Goal: Task Accomplishment & Management: Manage account settings

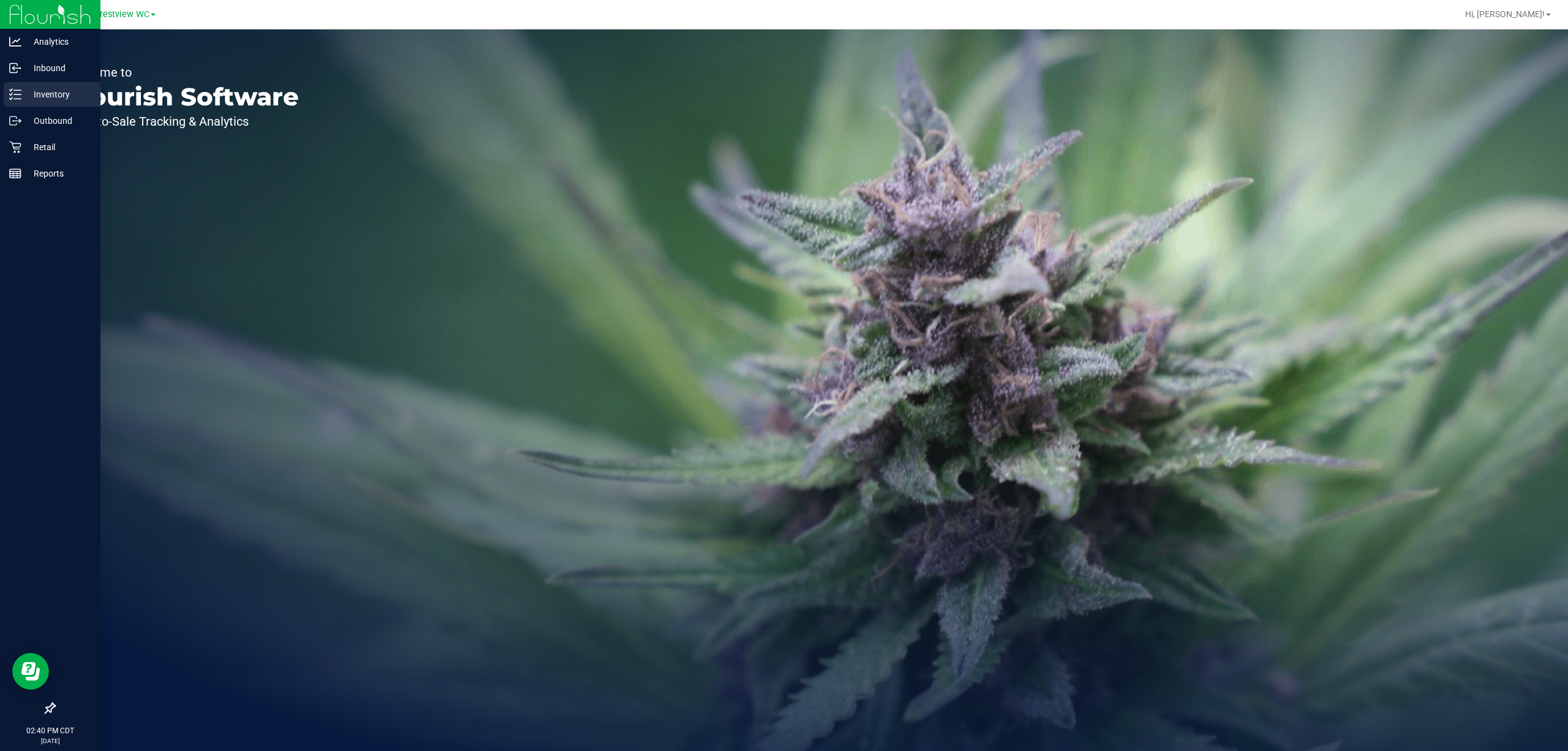
click at [10, 91] on icon at bounding box center [15, 94] width 12 height 12
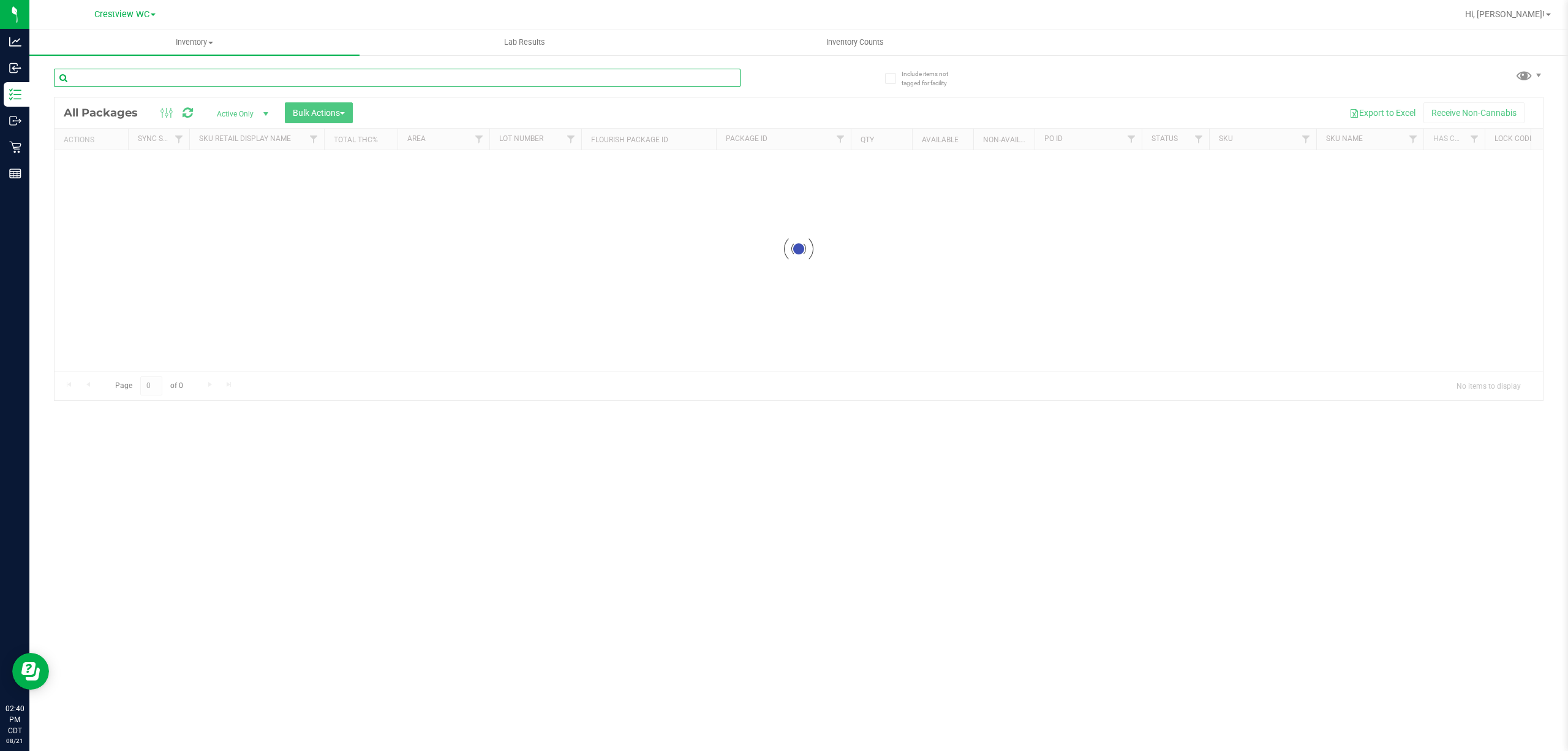
click at [202, 78] on input "text" at bounding box center [397, 78] width 687 height 18
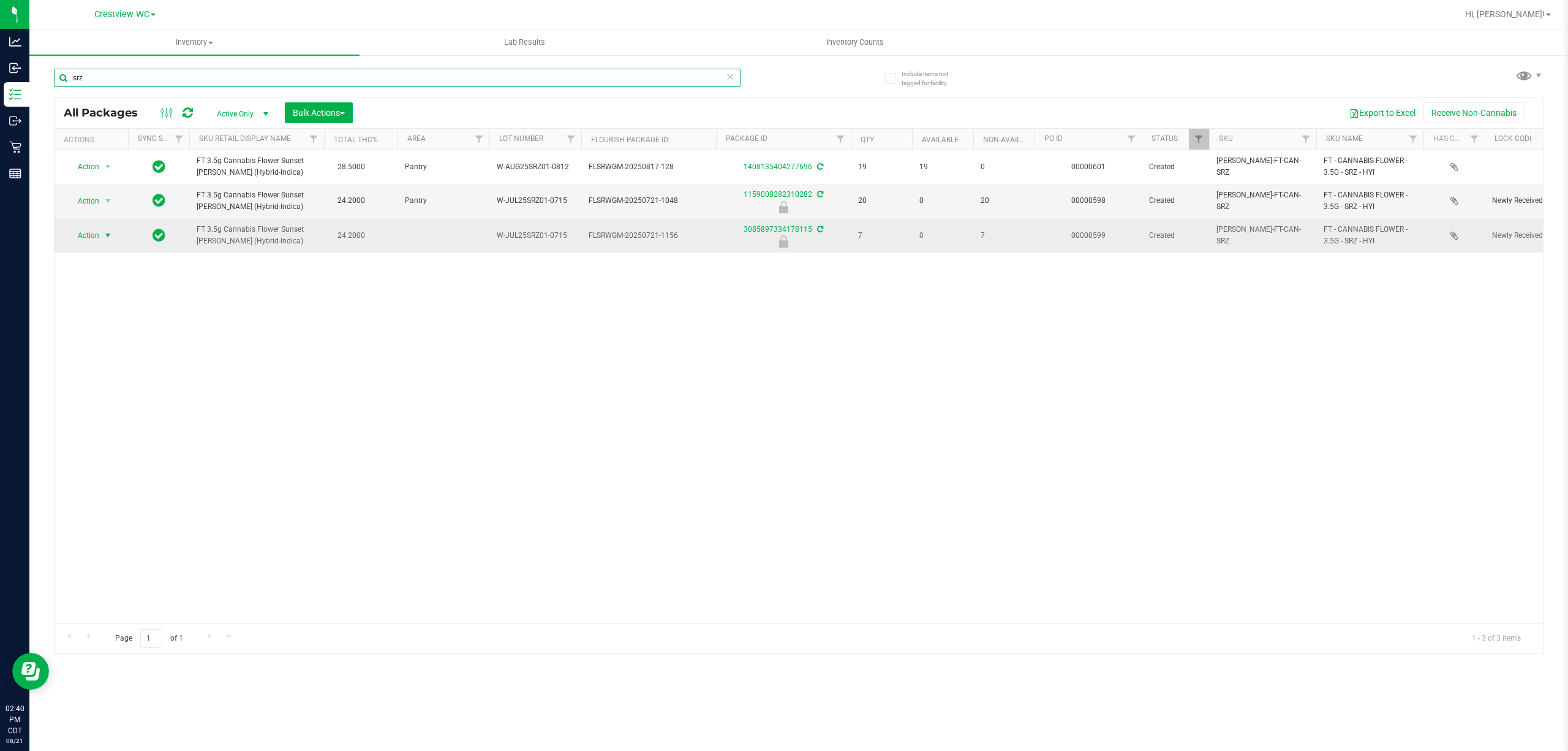
type input "srz"
click at [111, 239] on span "select" at bounding box center [107, 235] width 10 height 10
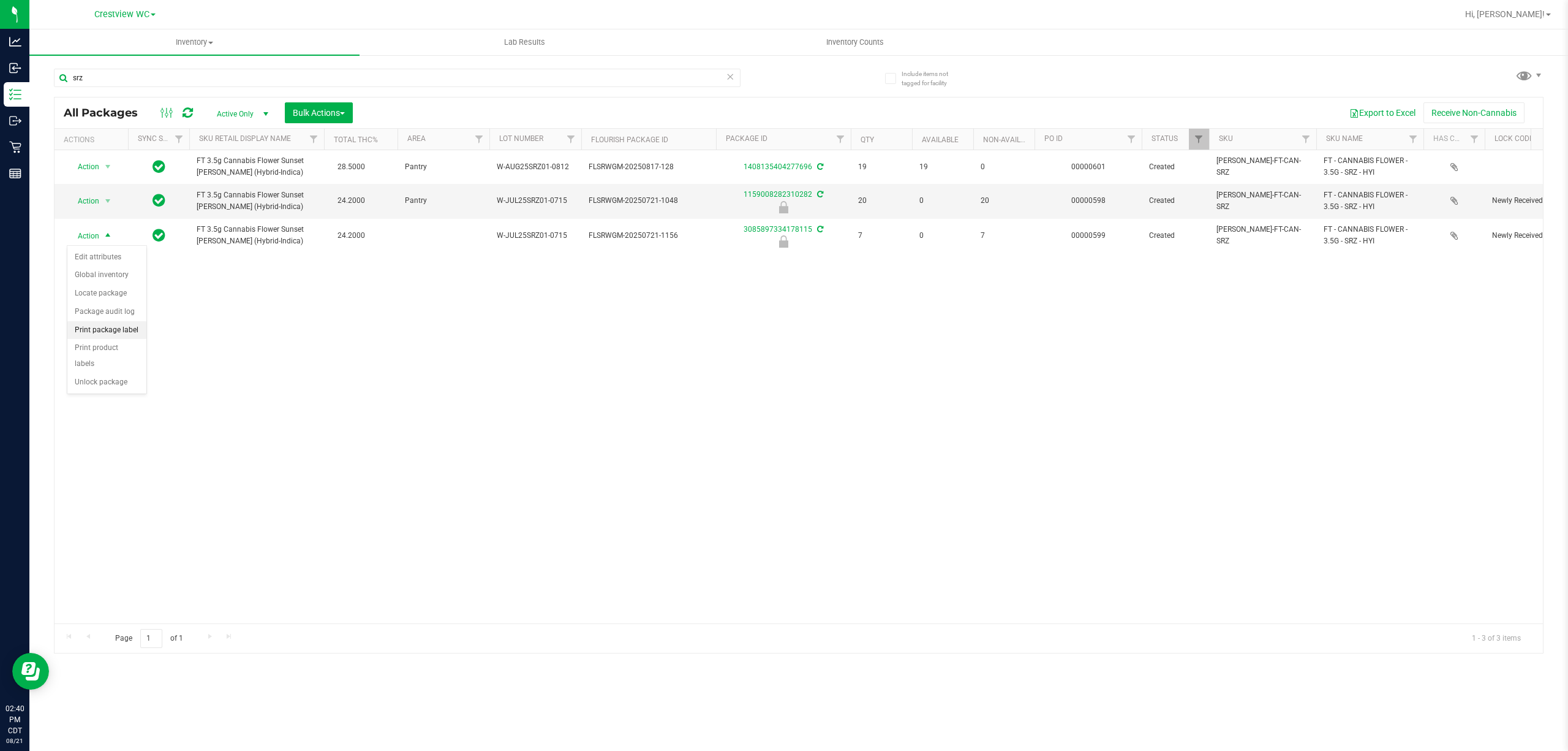
click at [111, 329] on li "Print package label" at bounding box center [107, 330] width 79 height 18
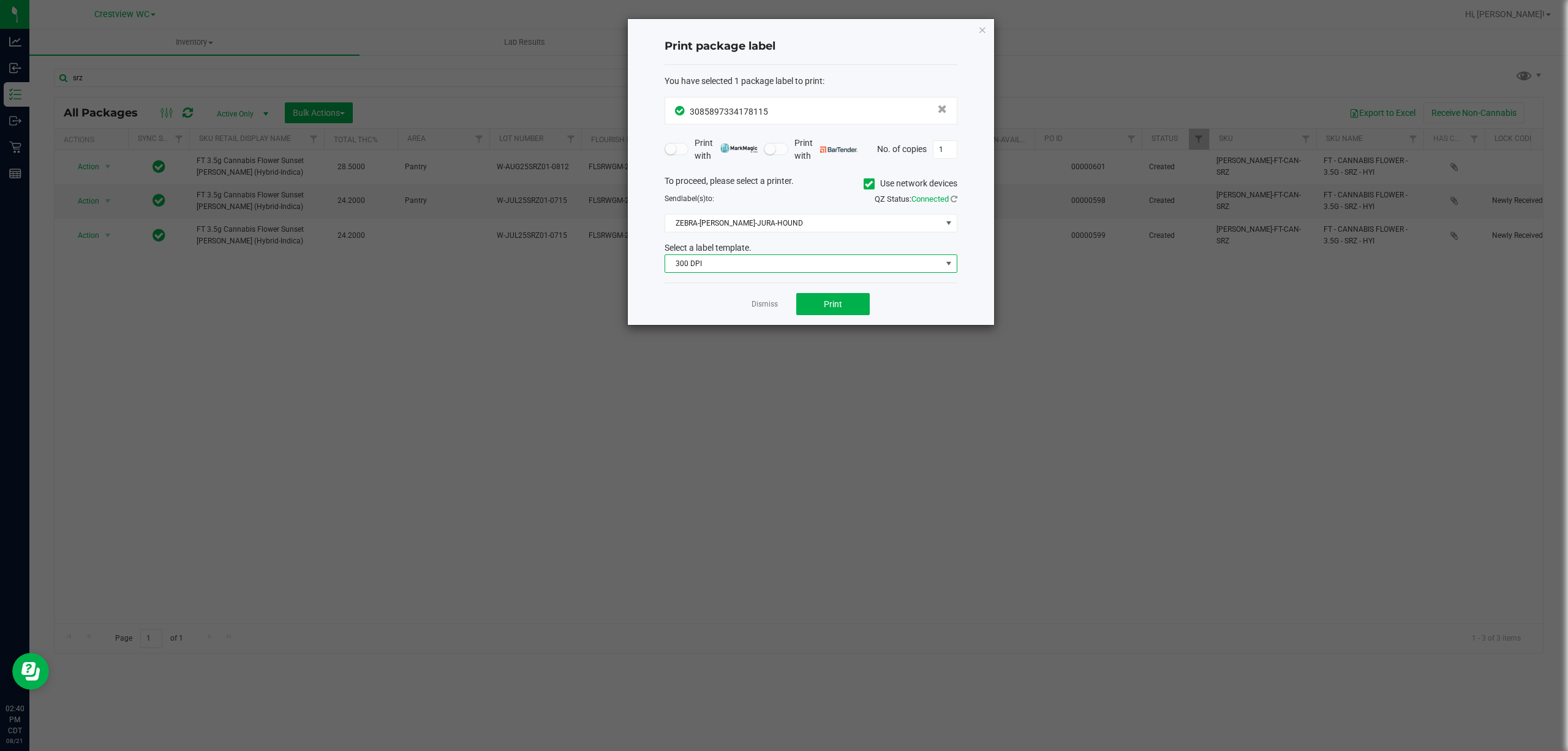
click at [751, 272] on span "300 DPI" at bounding box center [804, 263] width 276 height 17
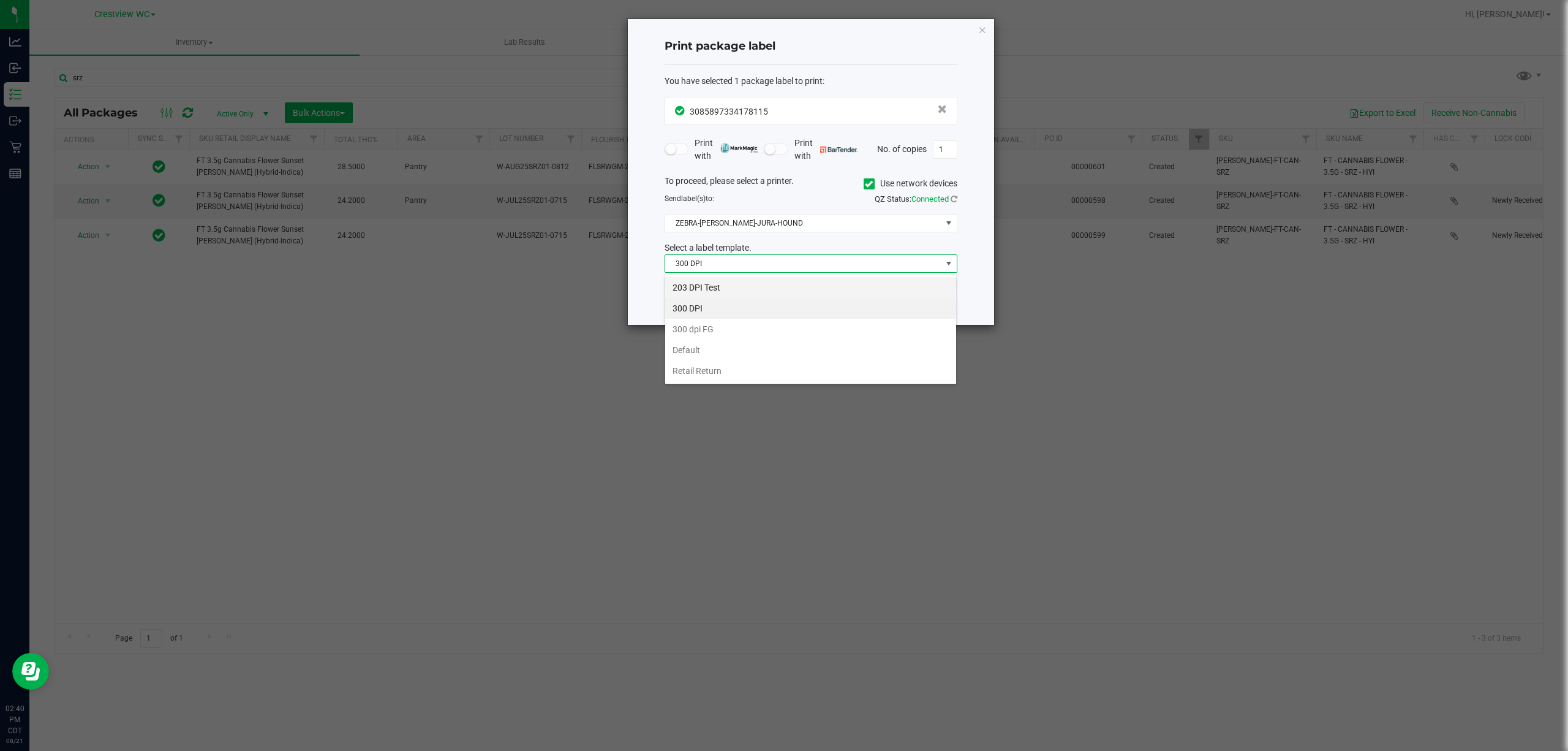
scroll to position [18, 292]
click at [723, 283] on li "203 DPI Test" at bounding box center [810, 287] width 291 height 21
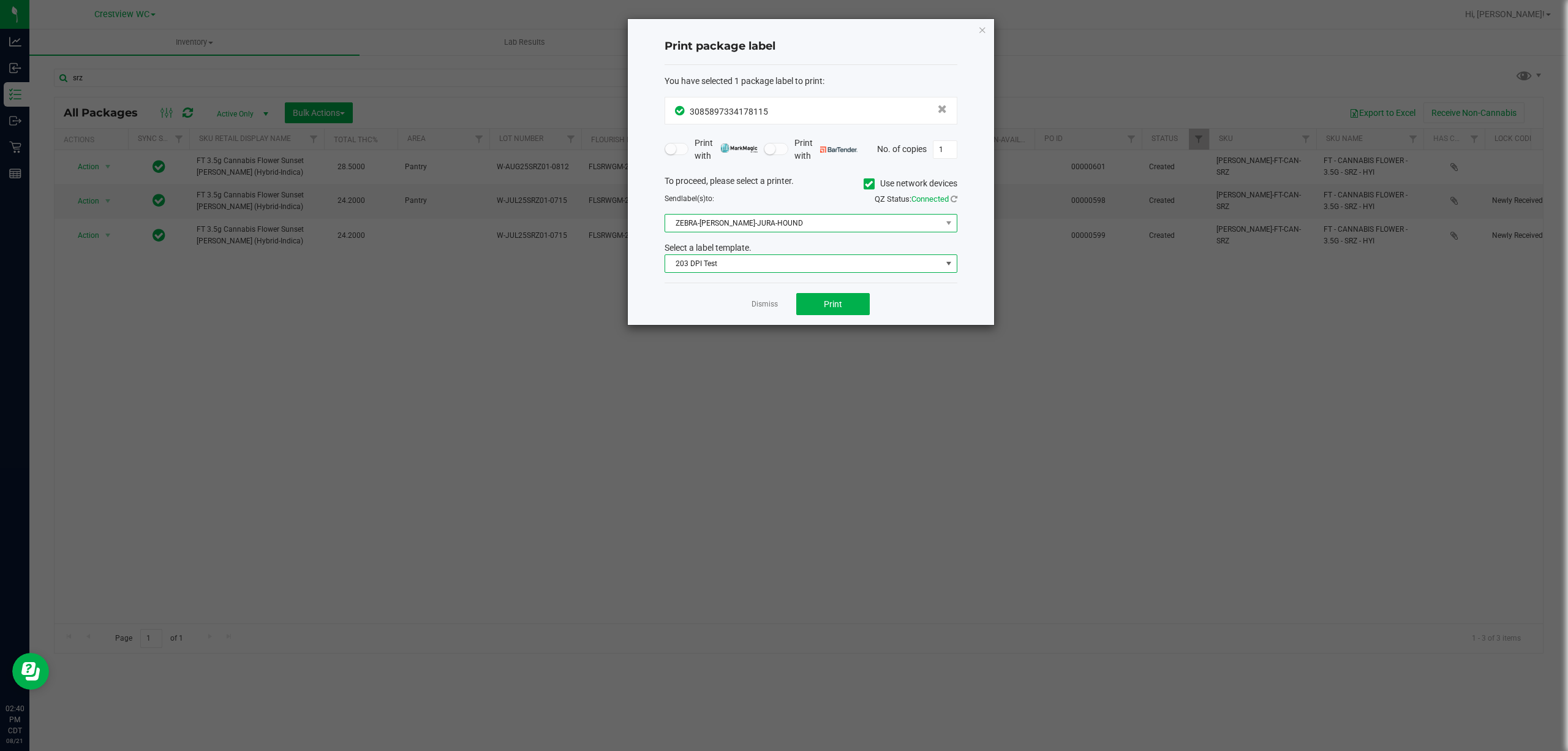
click at [745, 226] on span "ZEBRA-[PERSON_NAME]-JURA-HOUND" at bounding box center [804, 223] width 276 height 17
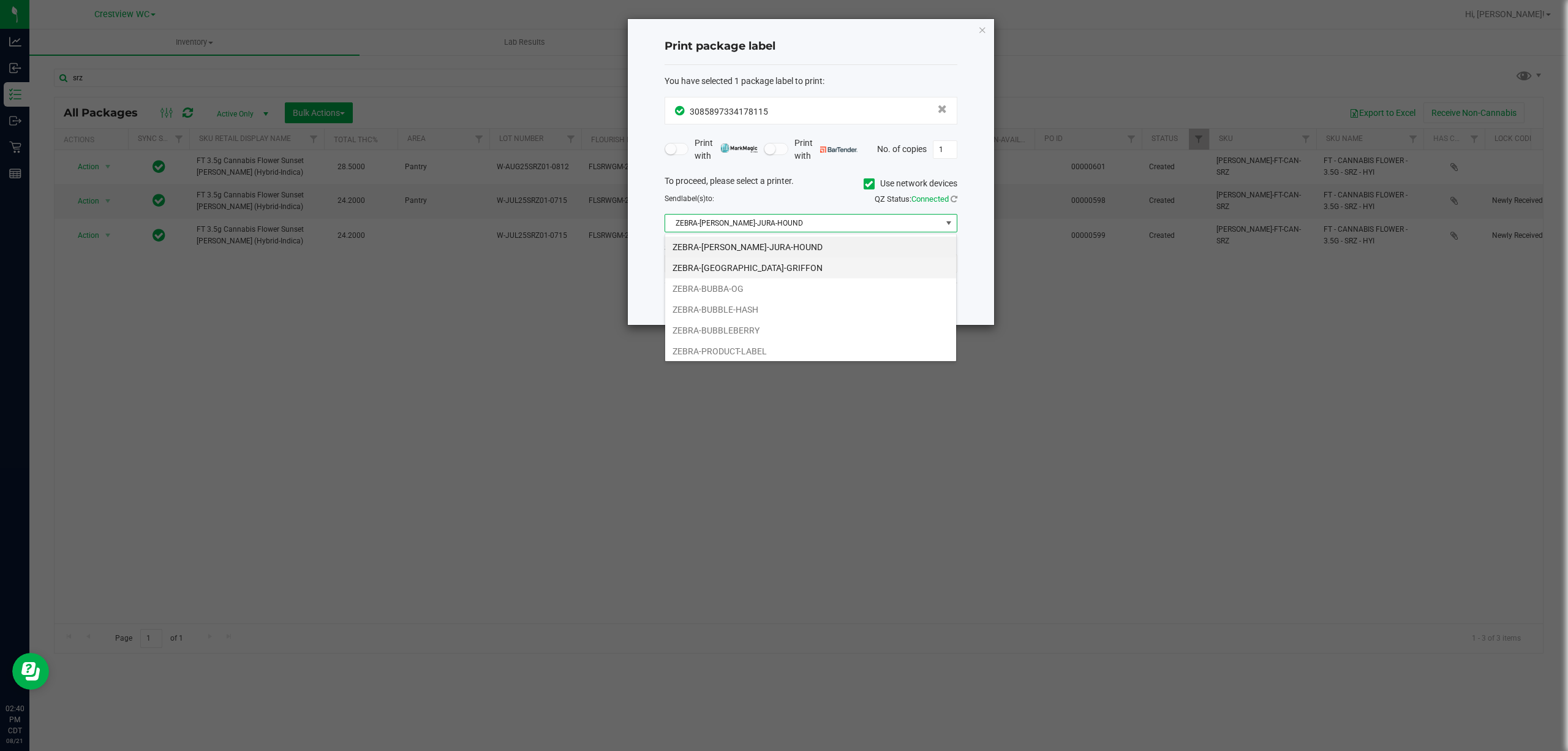
click at [781, 272] on li "ZEBRA-[GEOGRAPHIC_DATA]-GRIFFON" at bounding box center [810, 267] width 291 height 21
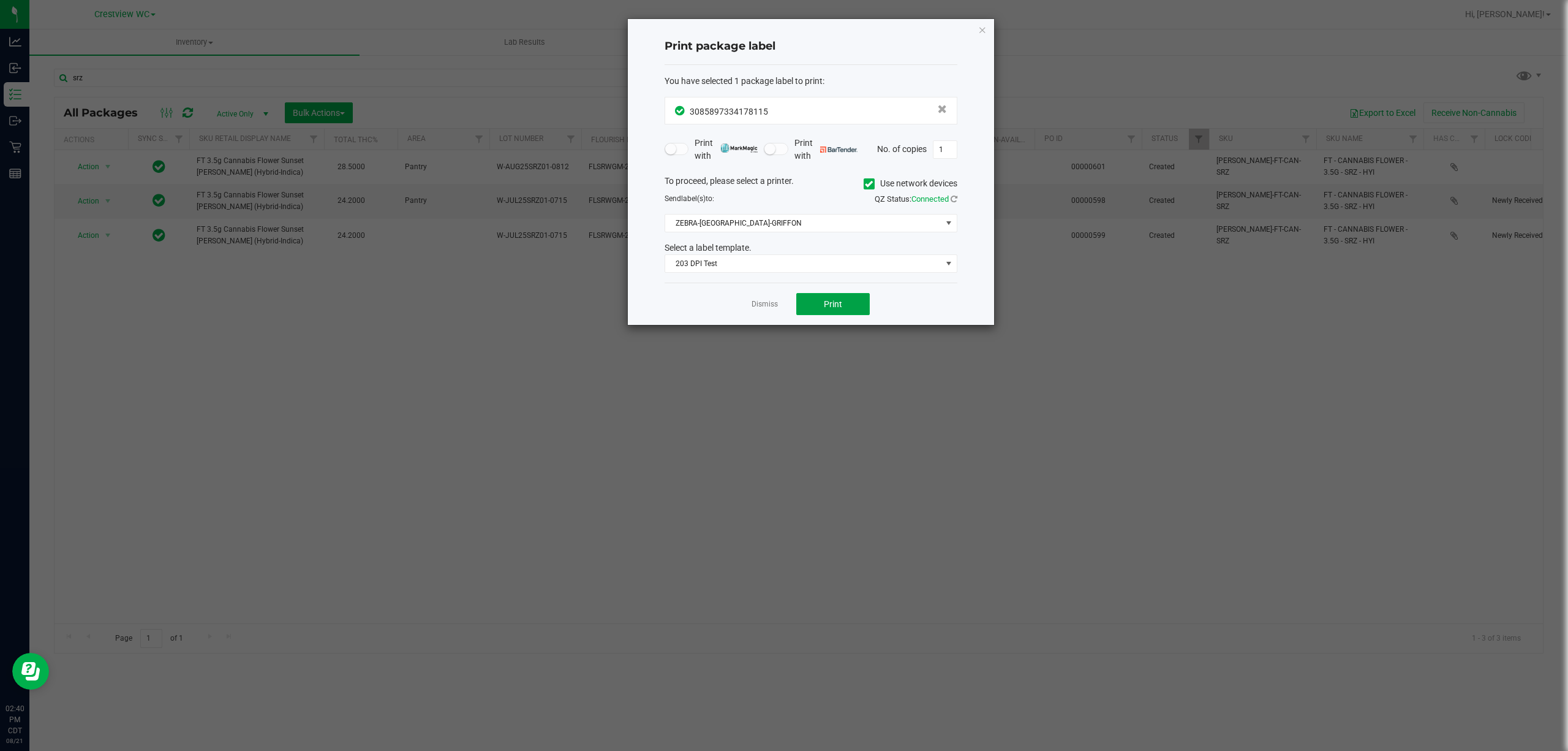
drag, startPoint x: 837, startPoint y: 300, endPoint x: 836, endPoint y: 290, distance: 10.0
click at [837, 290] on div "Dismiss Print" at bounding box center [810, 303] width 292 height 42
click at [834, 302] on span "Print" at bounding box center [833, 303] width 18 height 10
click at [981, 30] on icon "button" at bounding box center [982, 29] width 8 height 15
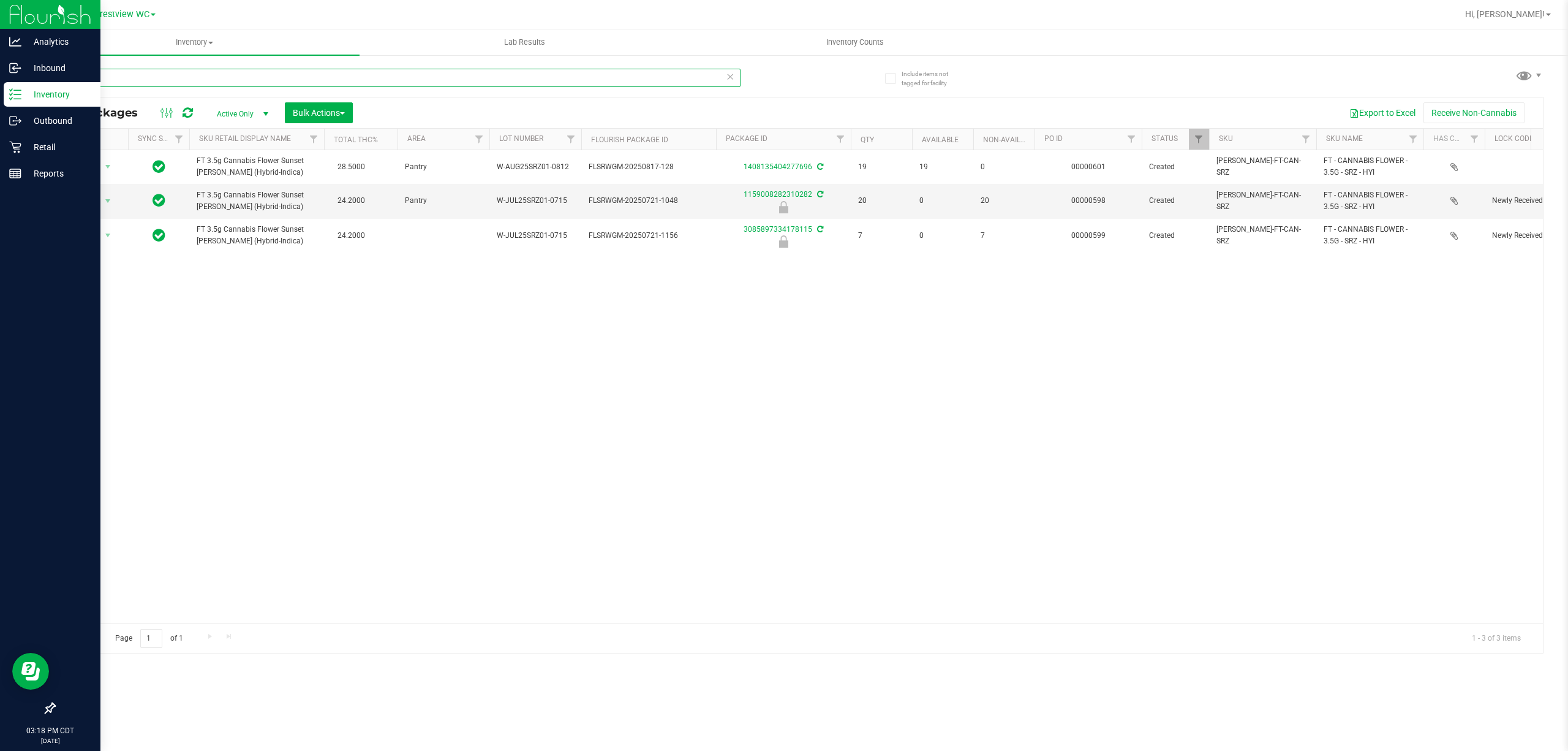
drag, startPoint x: 302, startPoint y: 84, endPoint x: 0, endPoint y: 98, distance: 302.3
click at [0, 98] on div "Analytics Inbound Inventory Outbound Retail Reports 03:18 PM CDT [DATE] 08/21 C…" at bounding box center [784, 376] width 1568 height 751
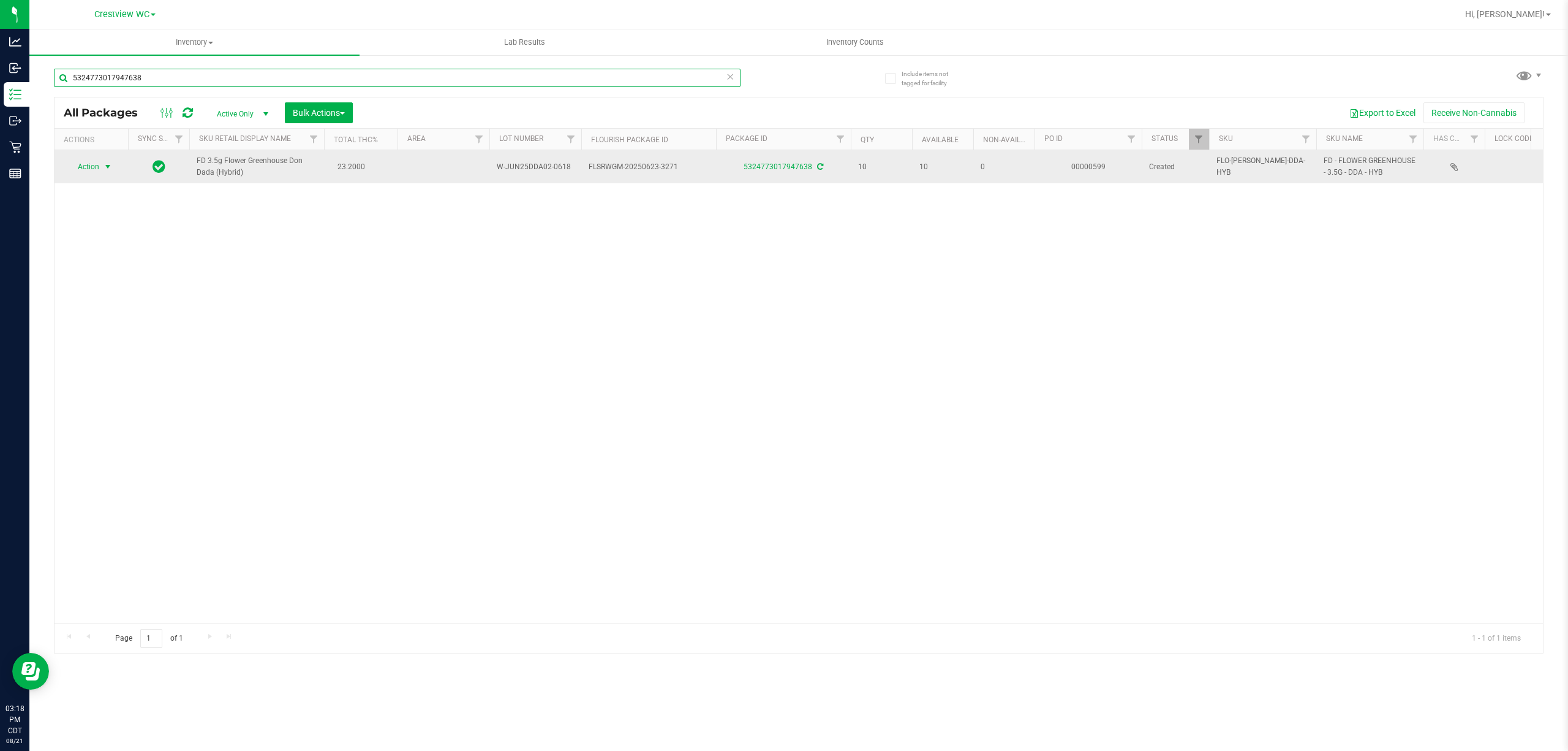
type input "5324773017947638"
click at [109, 170] on span "select" at bounding box center [107, 167] width 10 height 10
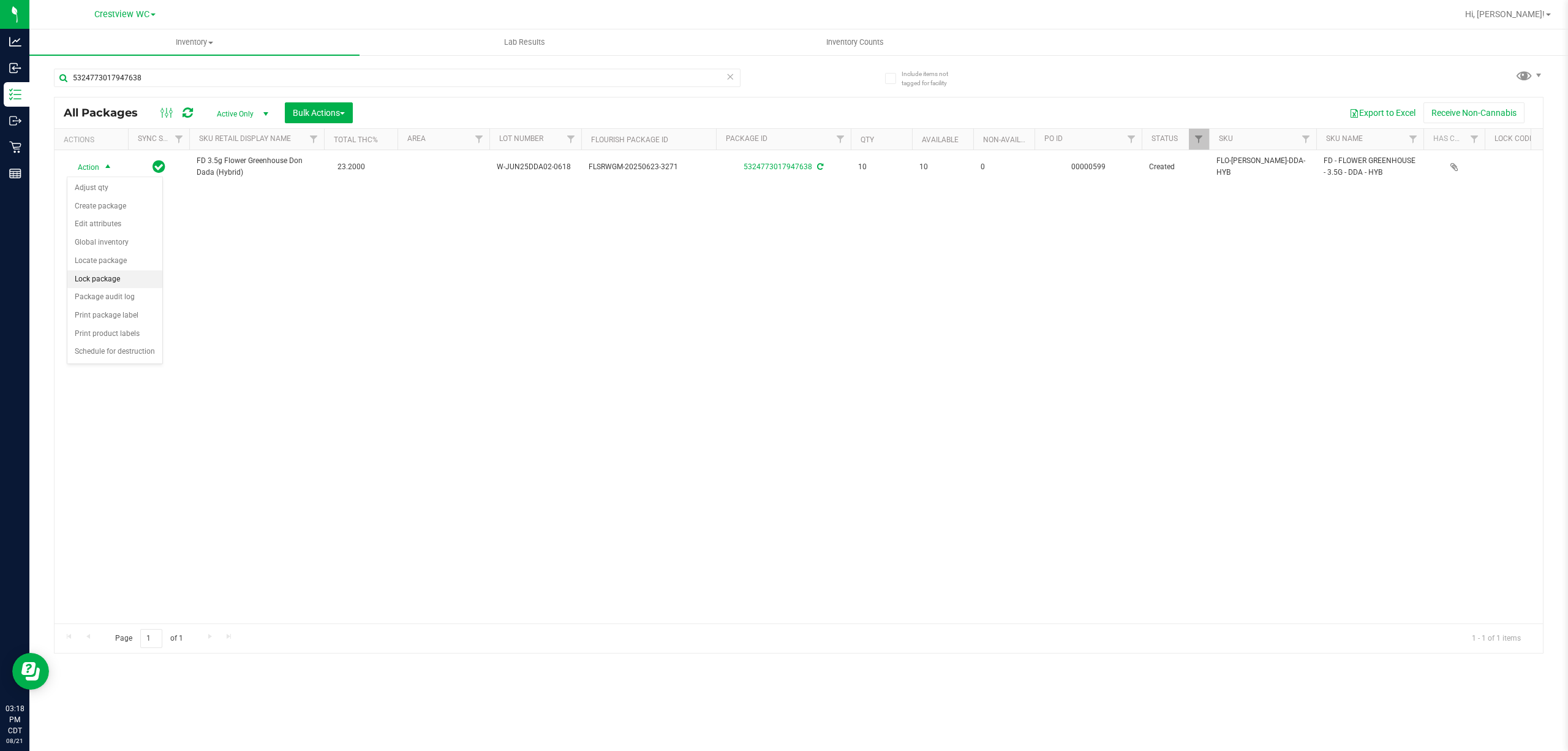
click at [116, 285] on li "Lock package" at bounding box center [115, 280] width 95 height 18
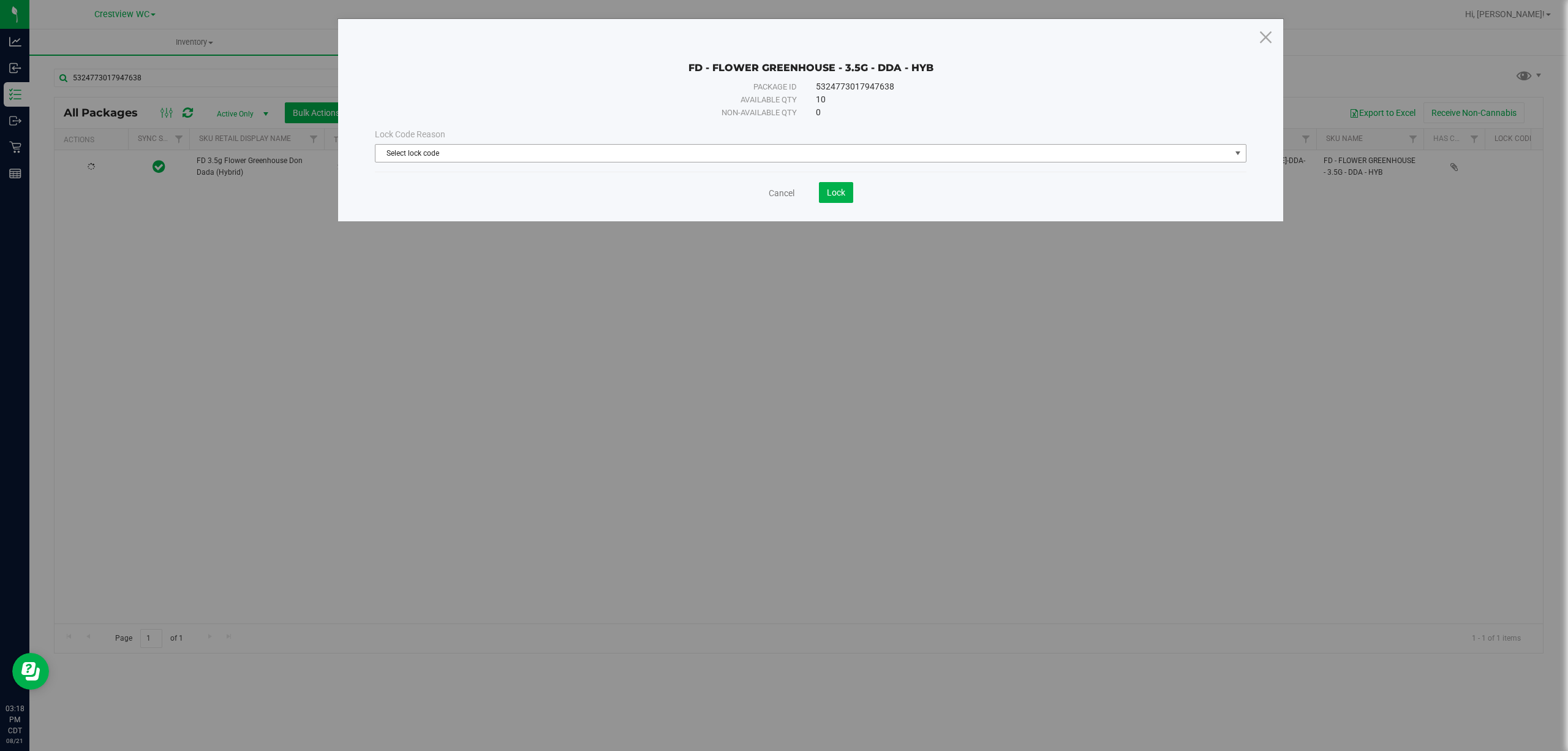
drag, startPoint x: 611, startPoint y: 157, endPoint x: 591, endPoint y: 170, distance: 23.9
click at [611, 156] on span "Select lock code" at bounding box center [803, 153] width 855 height 17
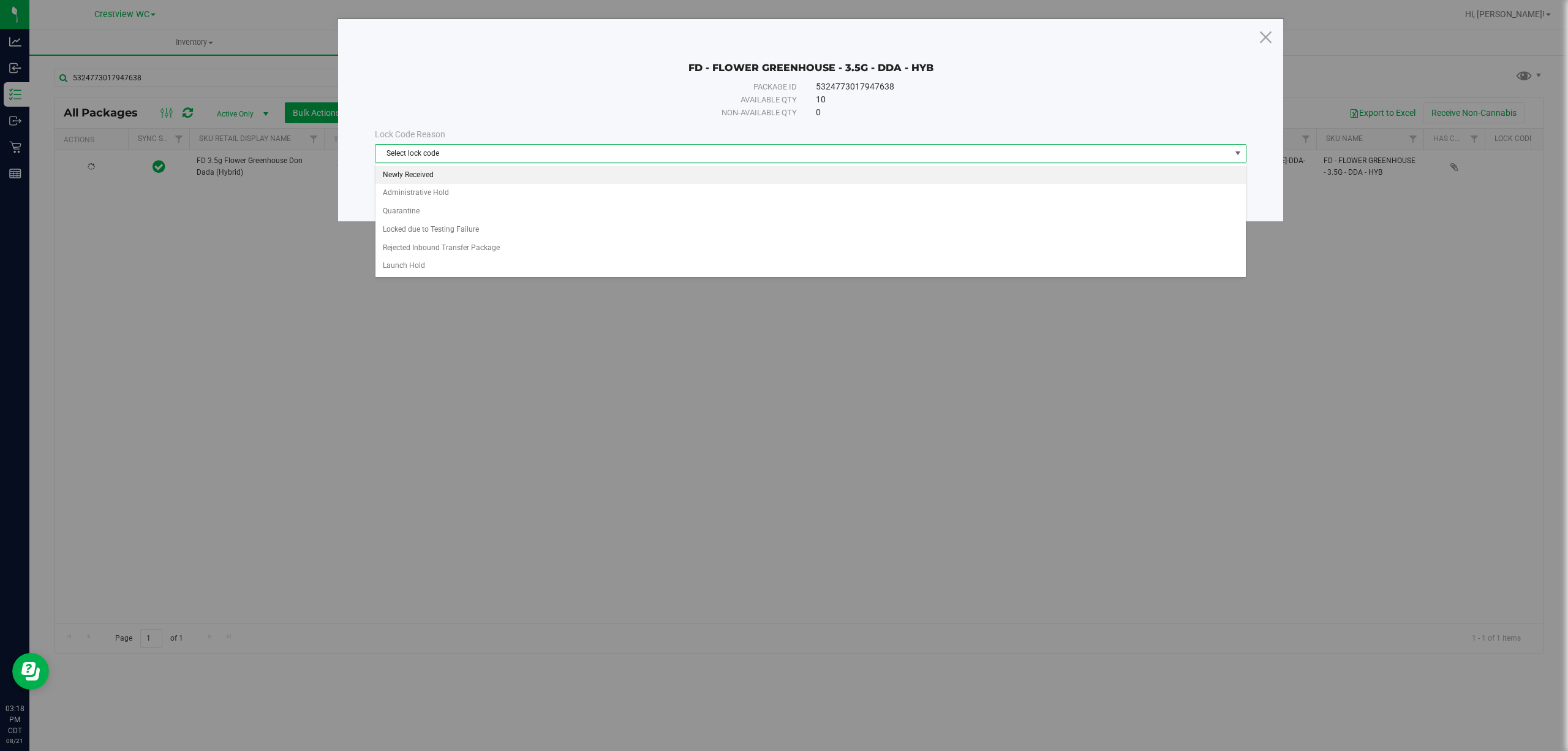
click at [583, 174] on li "Newly Received" at bounding box center [810, 175] width 870 height 18
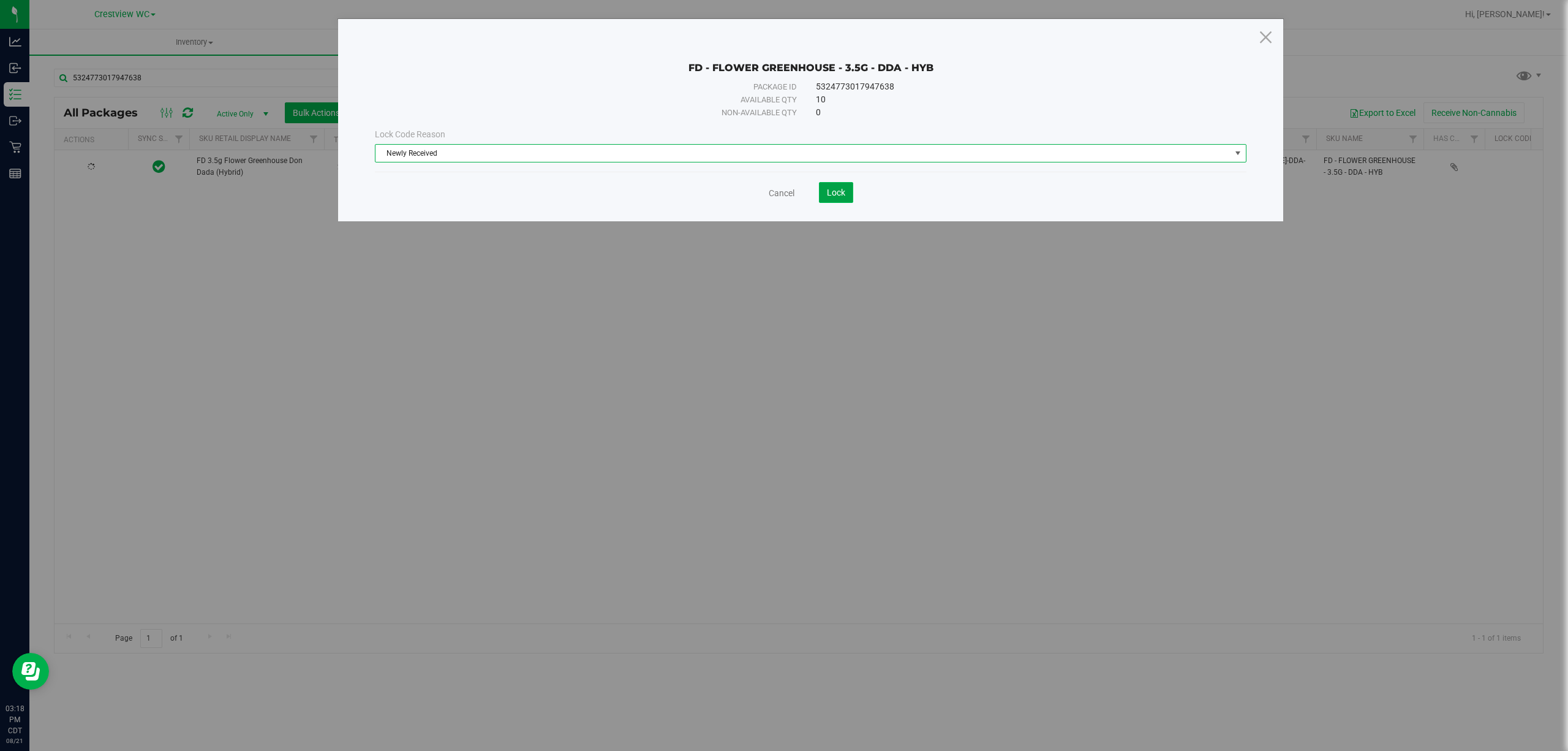
click at [840, 197] on span "Lock" at bounding box center [836, 192] width 18 height 10
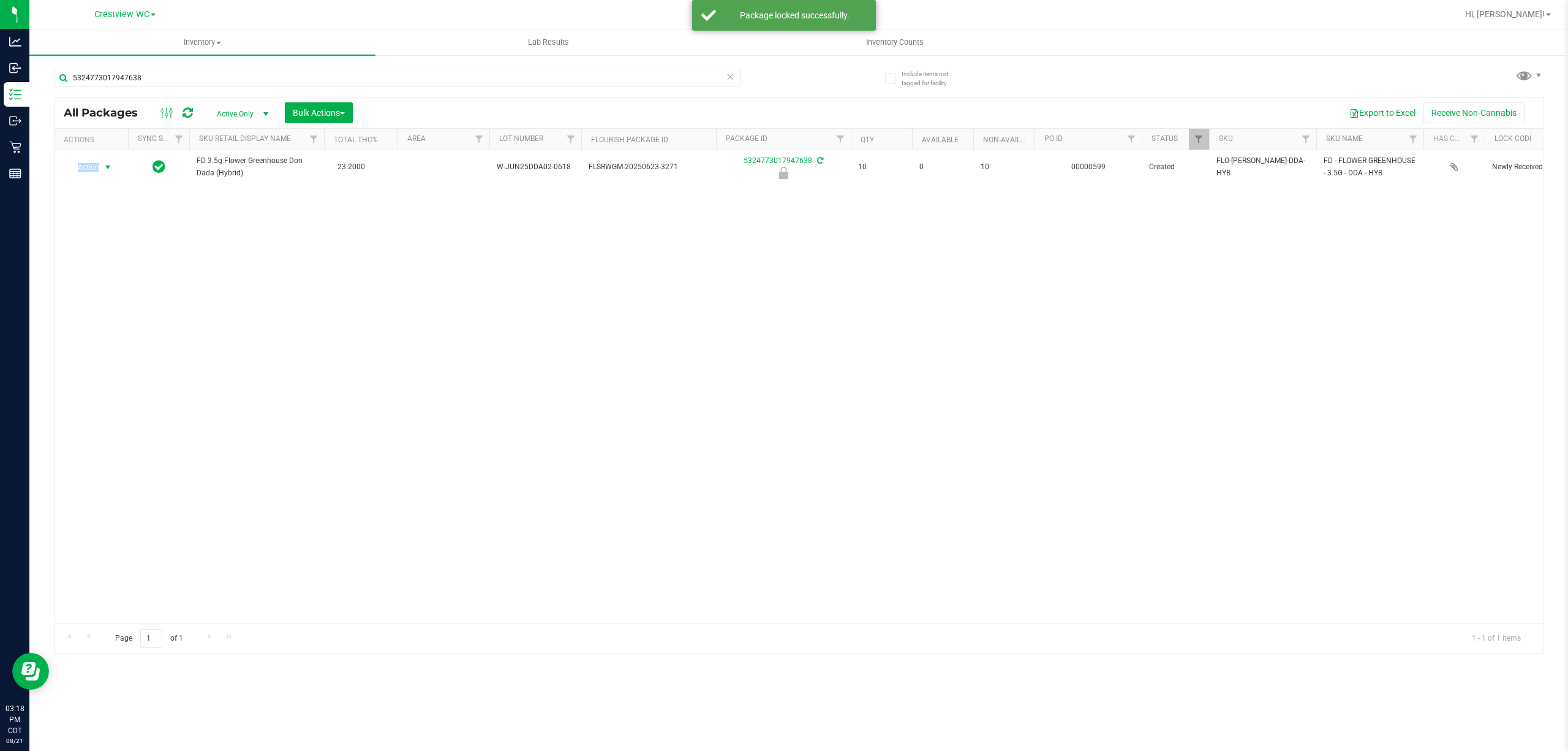
click at [96, 170] on span "Action" at bounding box center [83, 167] width 33 height 17
click at [129, 268] on li "Print package label" at bounding box center [107, 261] width 79 height 18
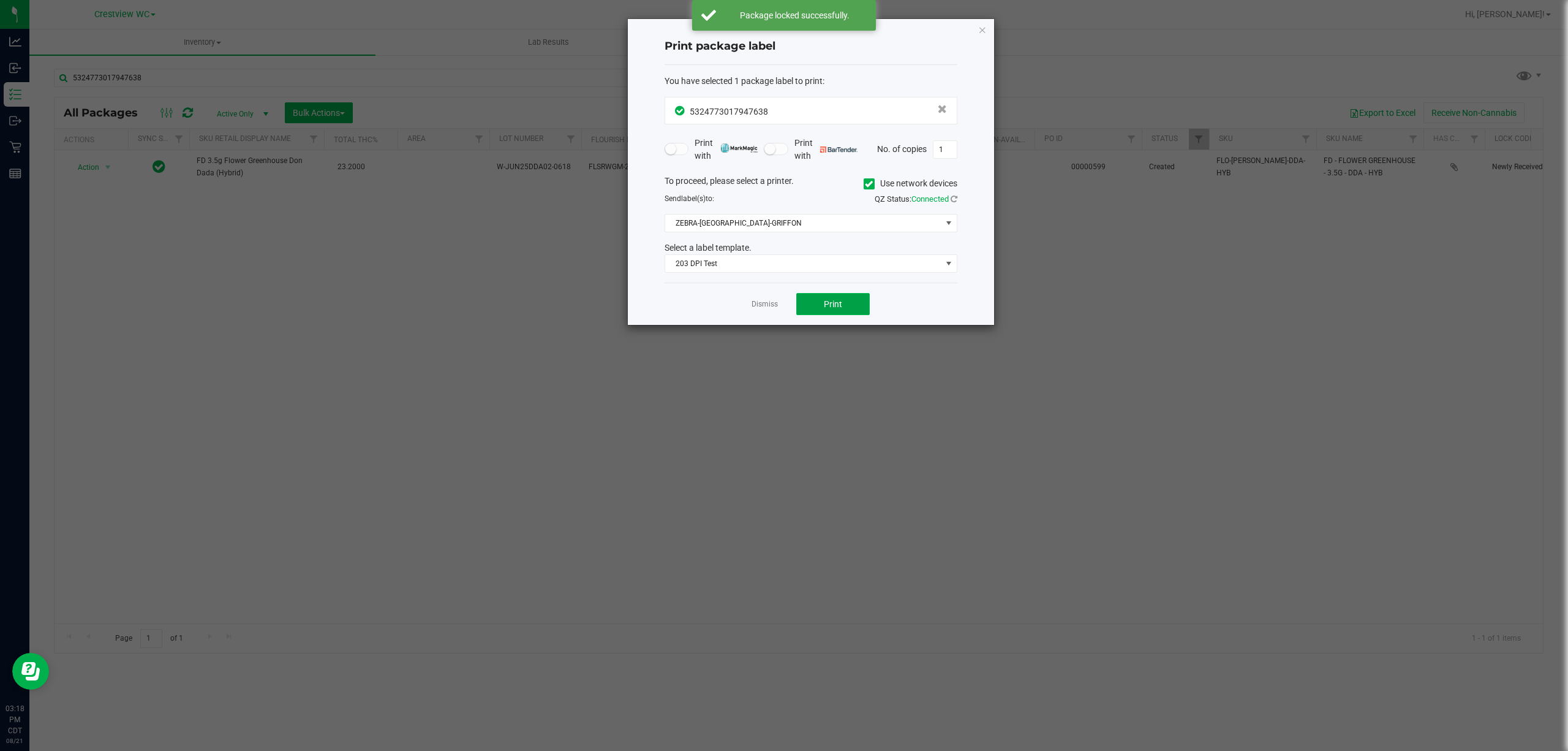
click at [831, 302] on span "Print" at bounding box center [833, 303] width 18 height 10
click at [985, 33] on div "Print package label You have selected 1 package label to print : 53247730179476…" at bounding box center [810, 172] width 366 height 306
click at [983, 31] on icon "button" at bounding box center [982, 29] width 8 height 15
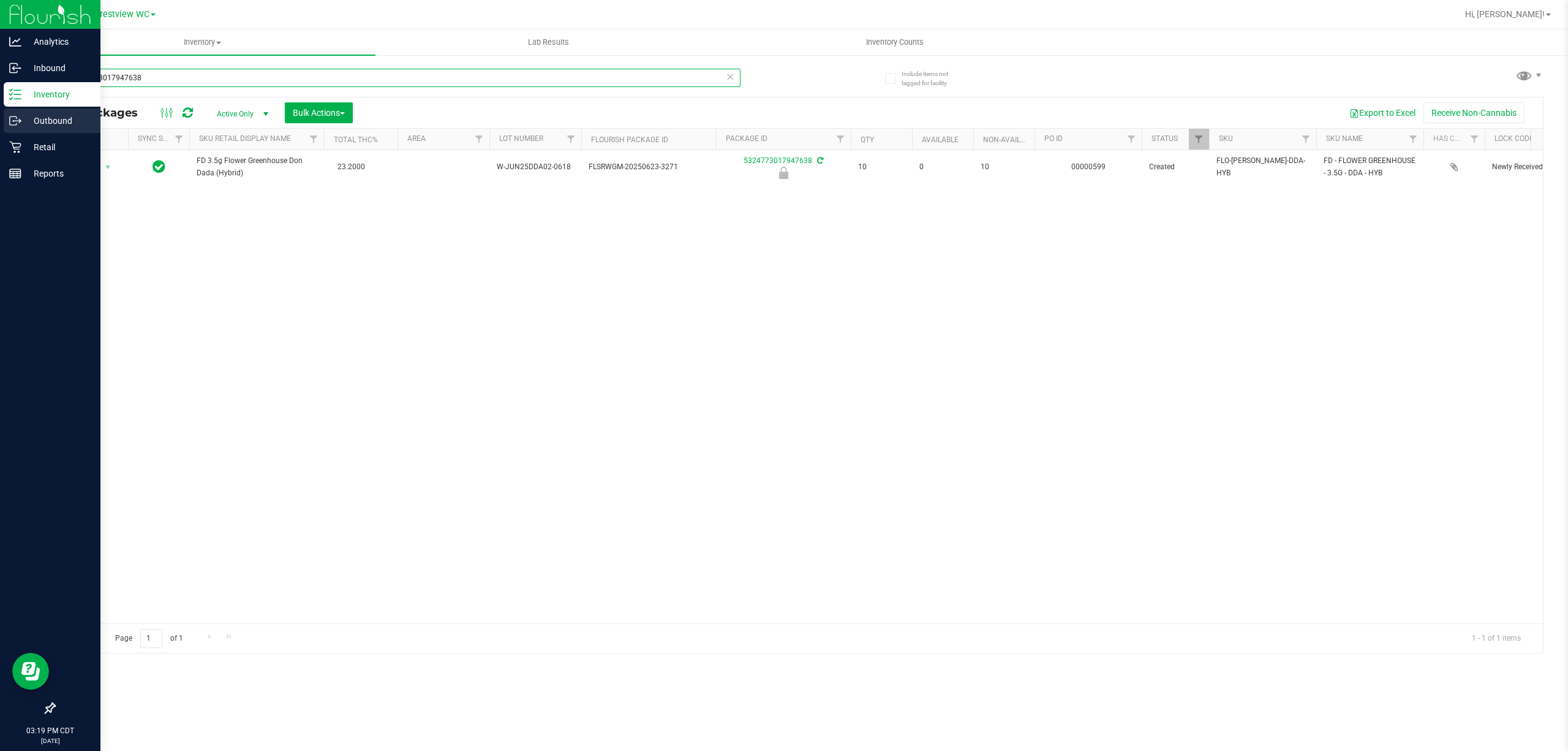
drag, startPoint x: 599, startPoint y: 81, endPoint x: 0, endPoint y: 121, distance: 600.3
click at [0, 121] on div "Analytics Inbound Inventory Outbound Retail Reports 03:19 PM CDT [DATE] 08/21 C…" at bounding box center [784, 376] width 1568 height 751
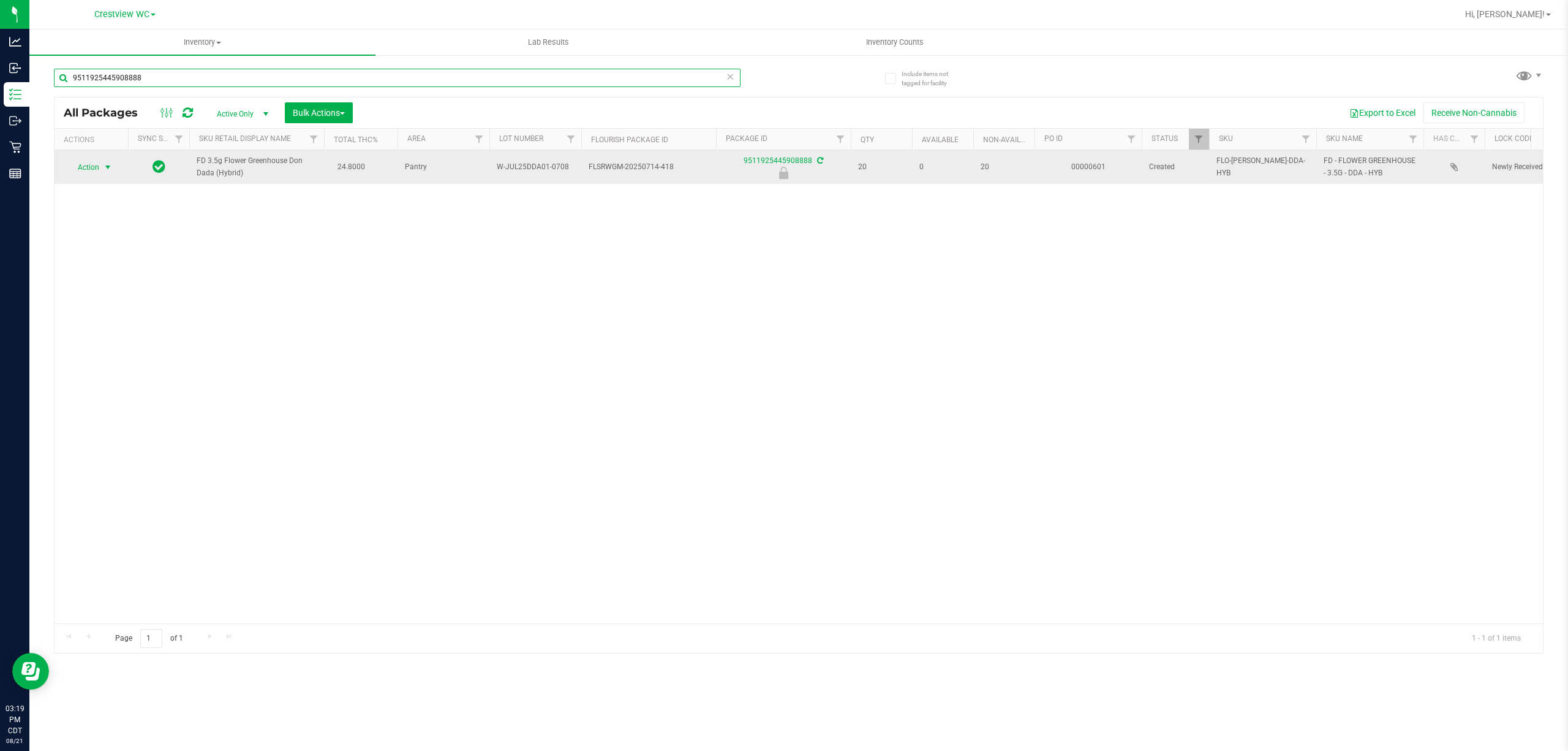
type input "9511925445908888"
click at [104, 165] on span "select" at bounding box center [107, 167] width 10 height 10
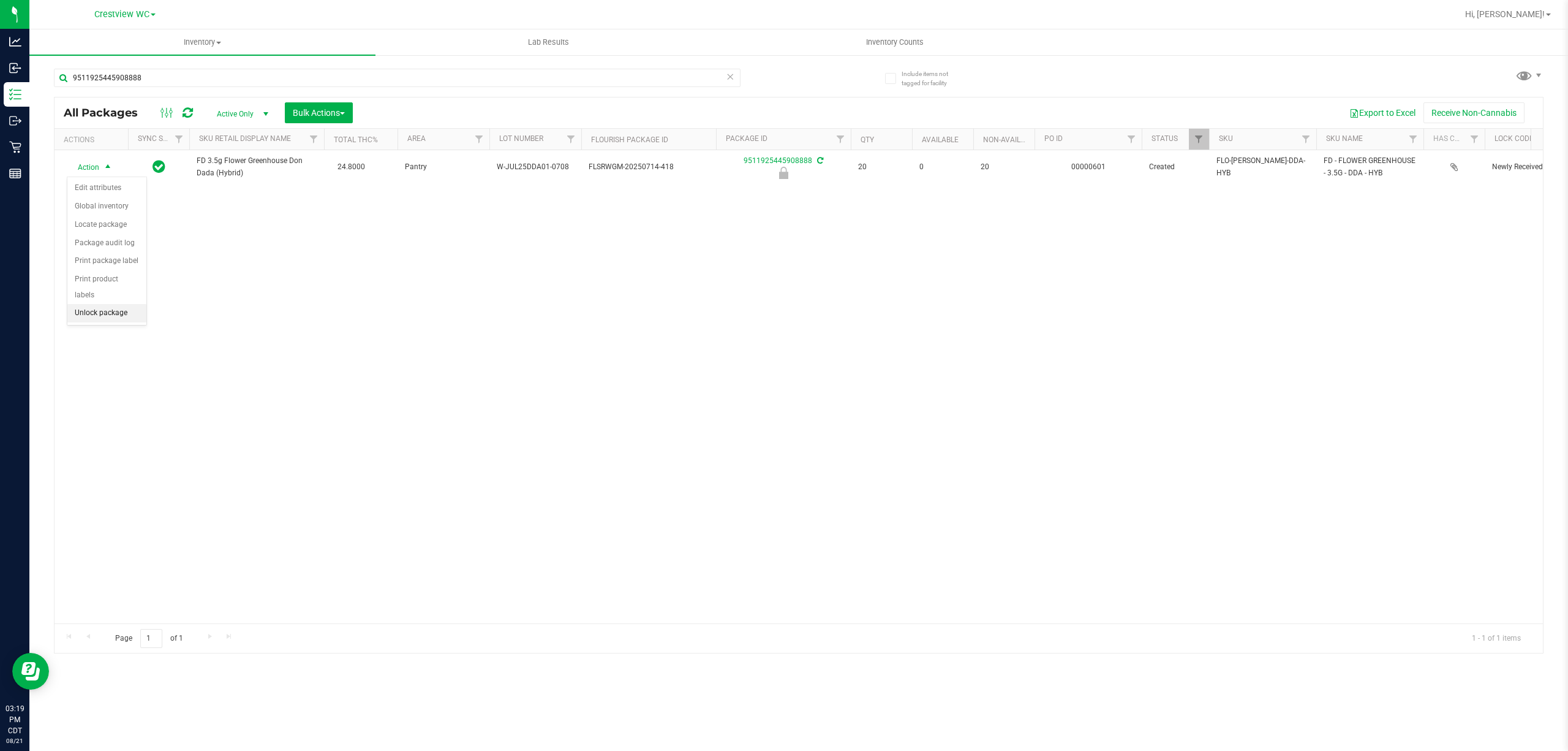
click at [120, 313] on li "Unlock package" at bounding box center [107, 313] width 79 height 18
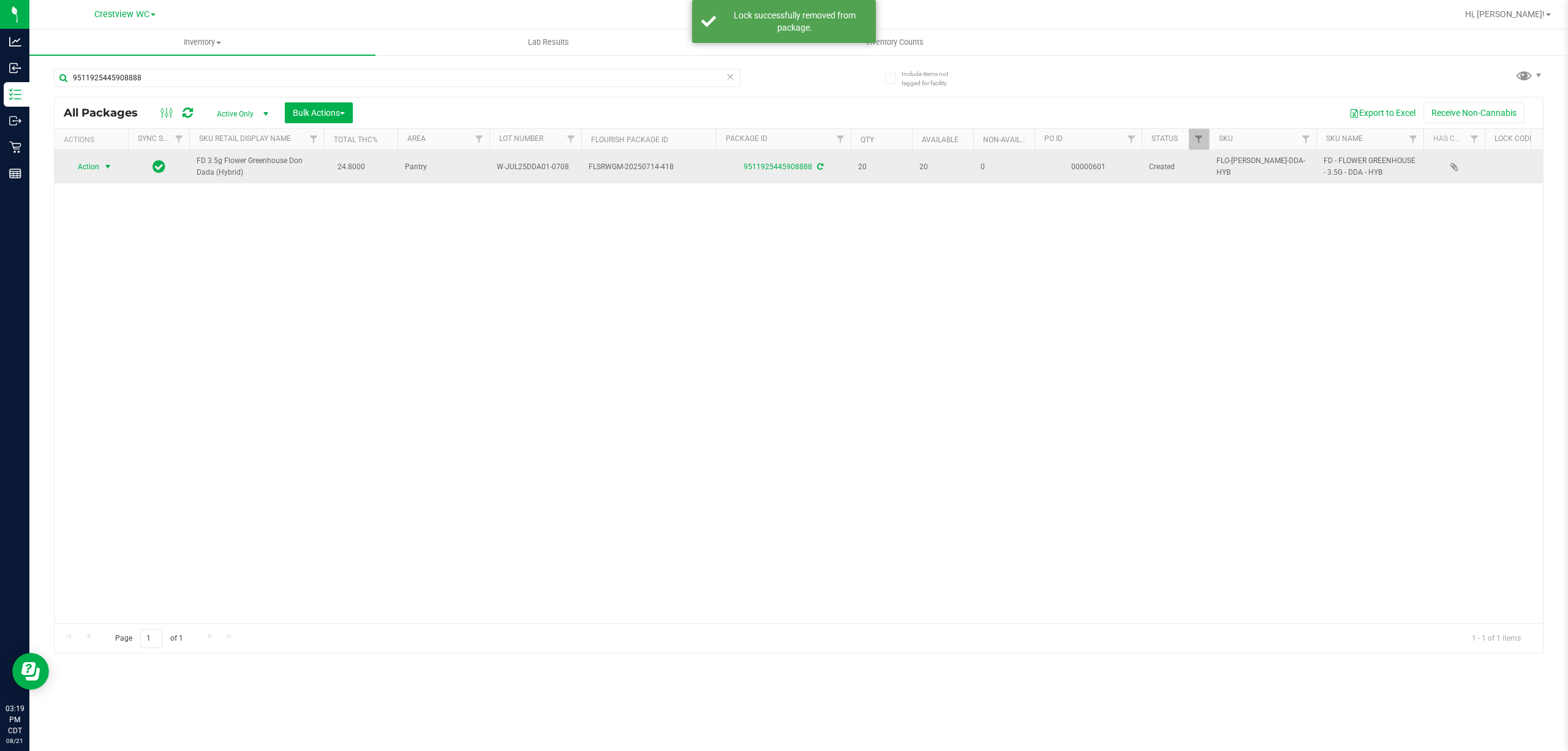
click at [101, 170] on span "select" at bounding box center [108, 167] width 15 height 17
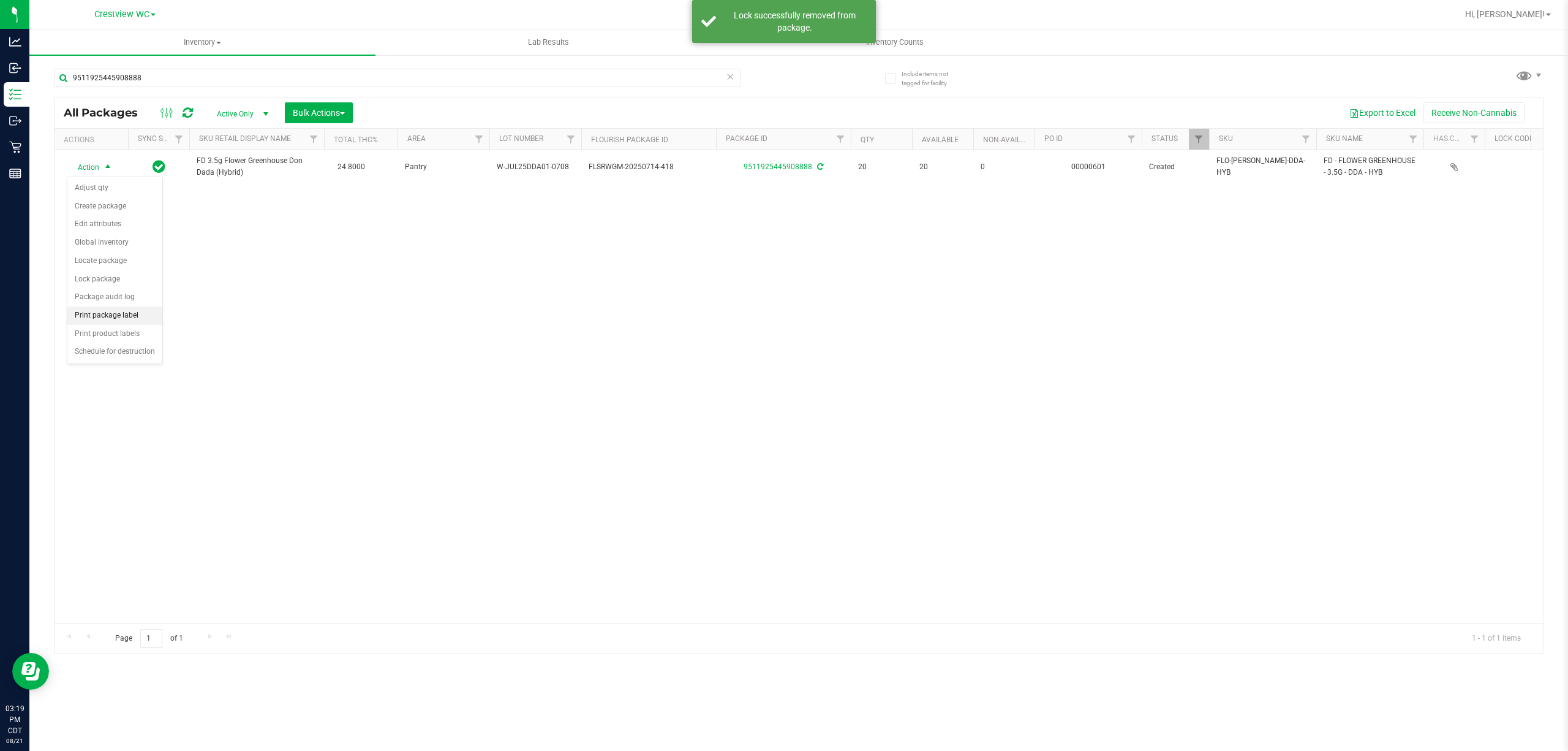
click at [135, 314] on li "Print package label" at bounding box center [115, 316] width 95 height 18
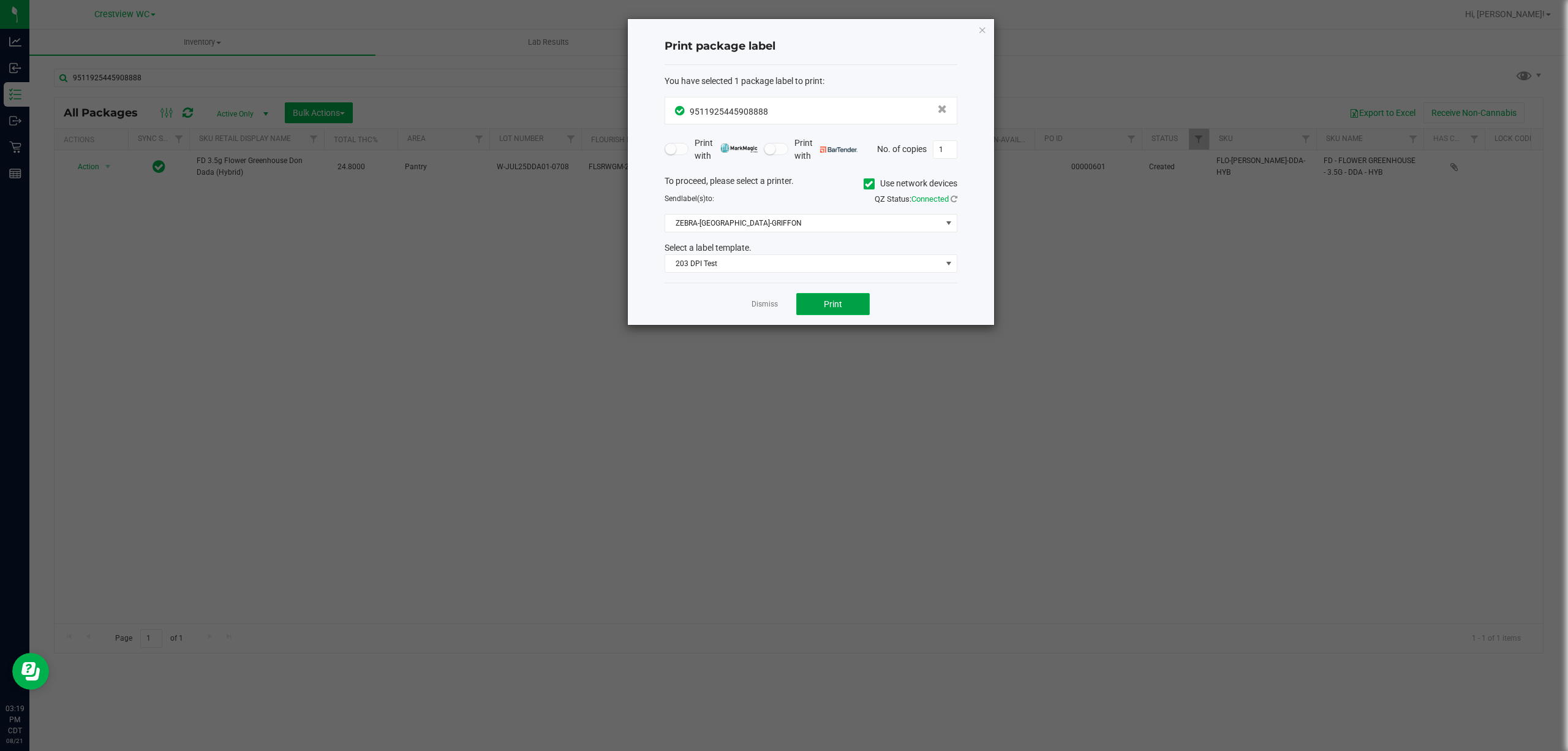
click at [816, 302] on button "Print" at bounding box center [833, 303] width 74 height 22
click at [981, 28] on icon "button" at bounding box center [982, 29] width 8 height 15
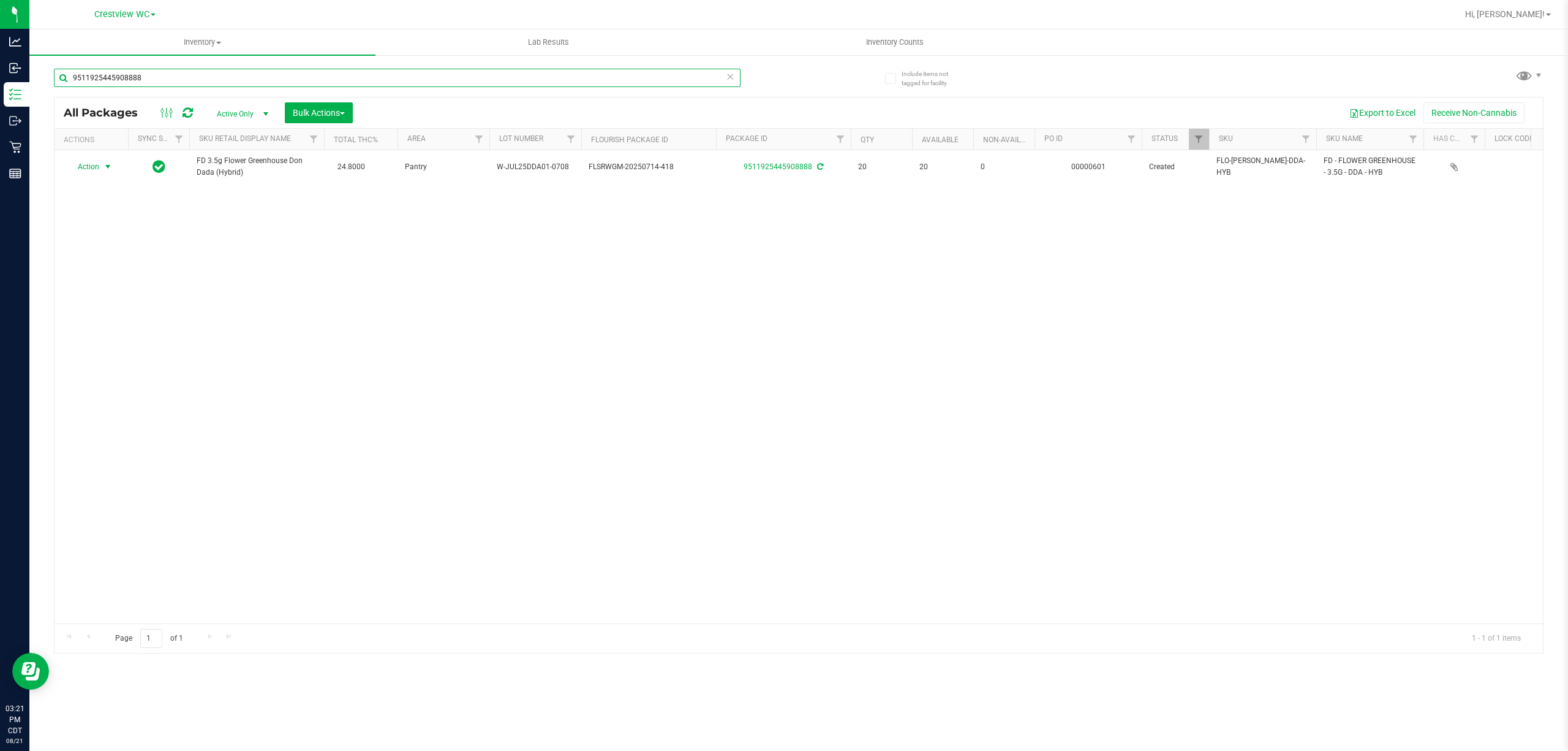
click at [452, 78] on input "9511925445908888" at bounding box center [397, 78] width 687 height 18
type input "9"
click at [190, 77] on input "5324773017947638" at bounding box center [397, 78] width 687 height 18
type input "5"
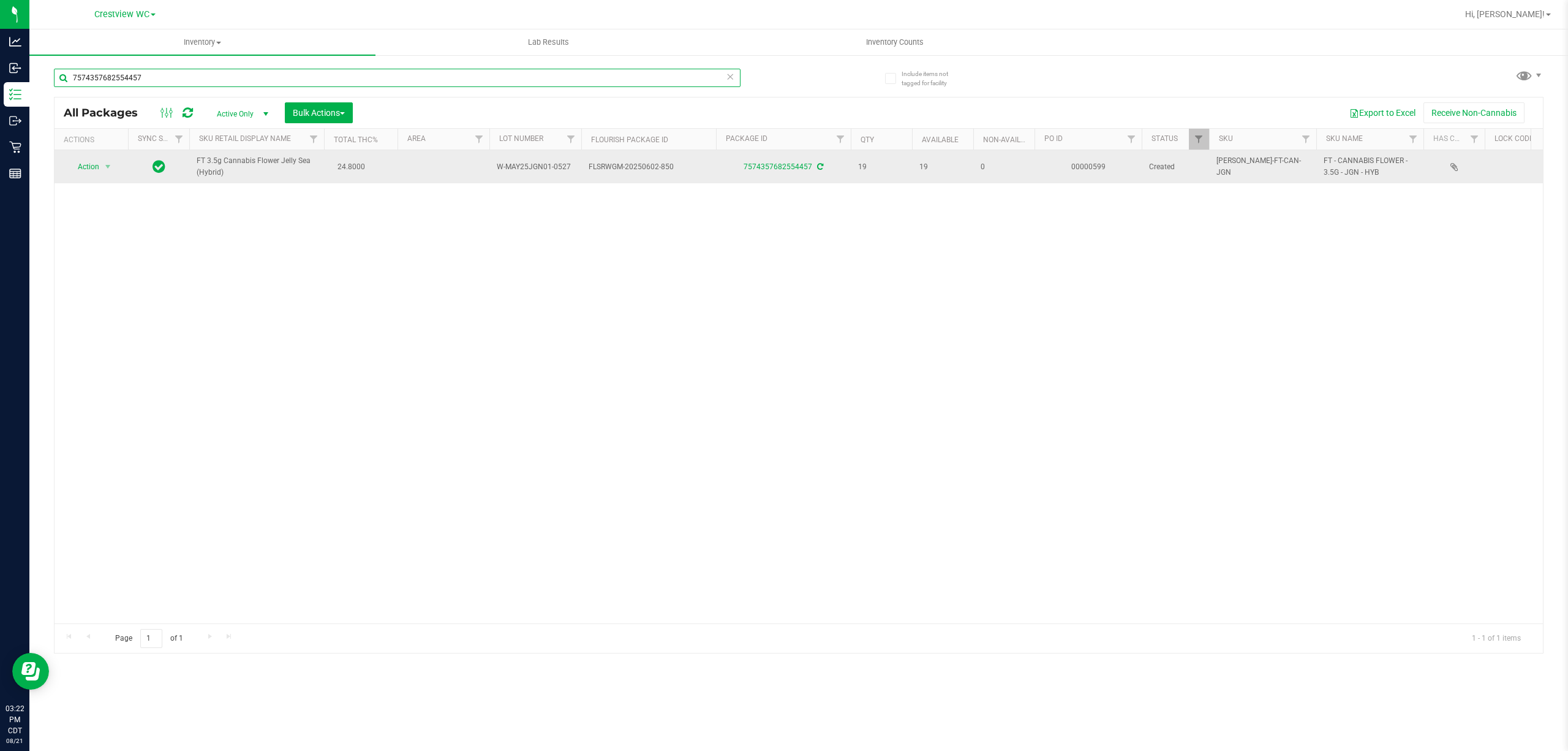
type input "7574357682554457"
click at [90, 171] on span "Action" at bounding box center [83, 167] width 33 height 17
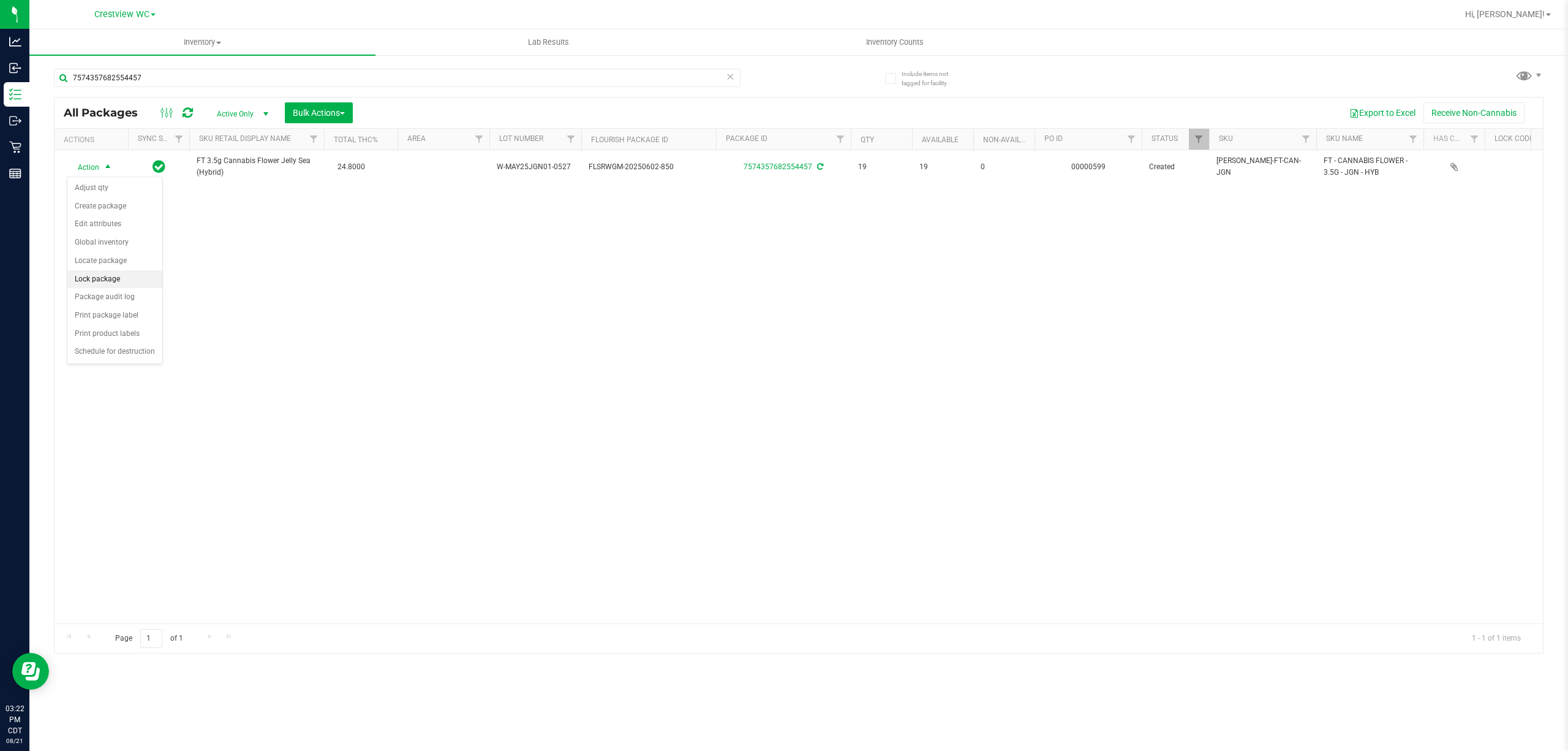
click at [126, 286] on li "Lock package" at bounding box center [115, 280] width 95 height 18
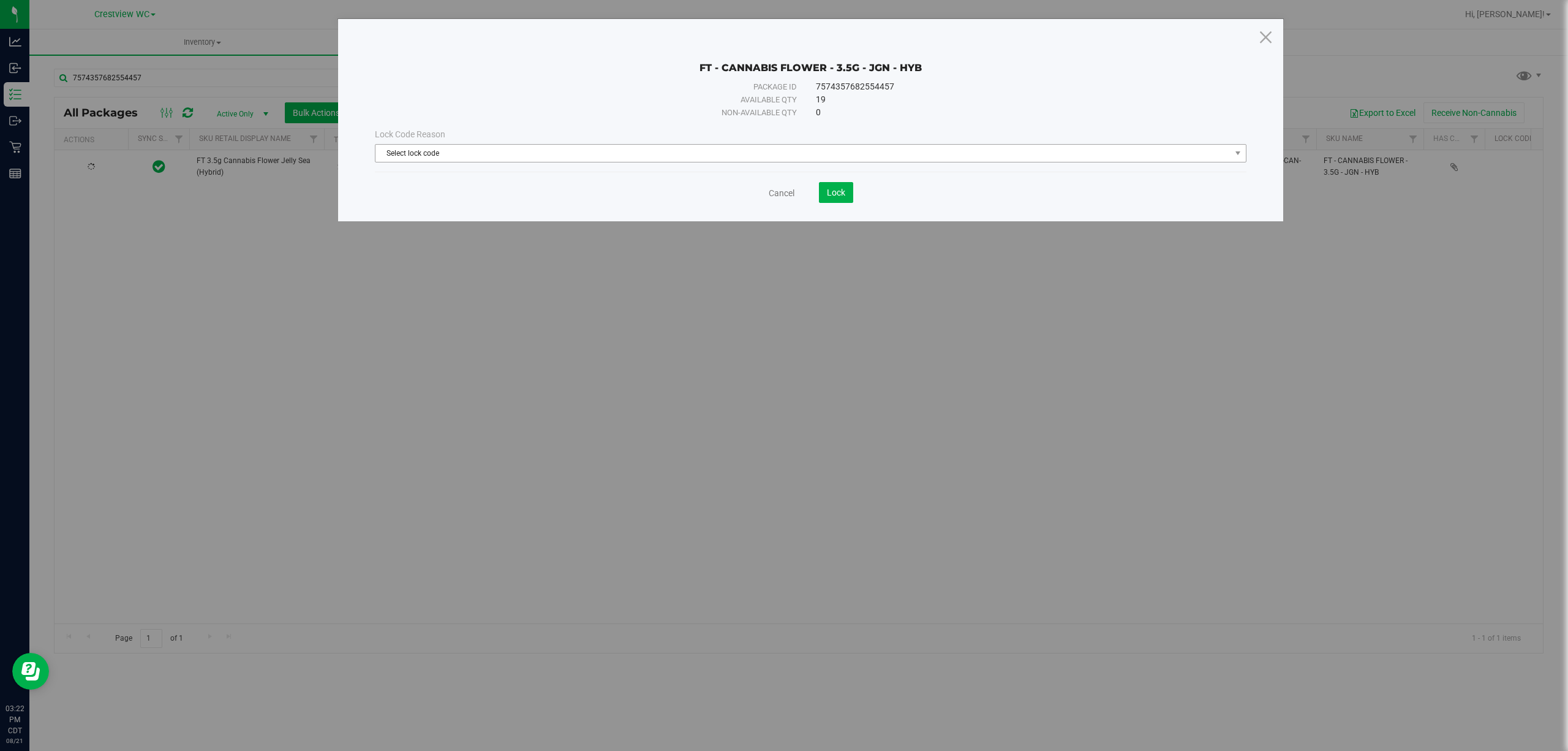
click at [794, 152] on span "Select lock code" at bounding box center [803, 153] width 855 height 17
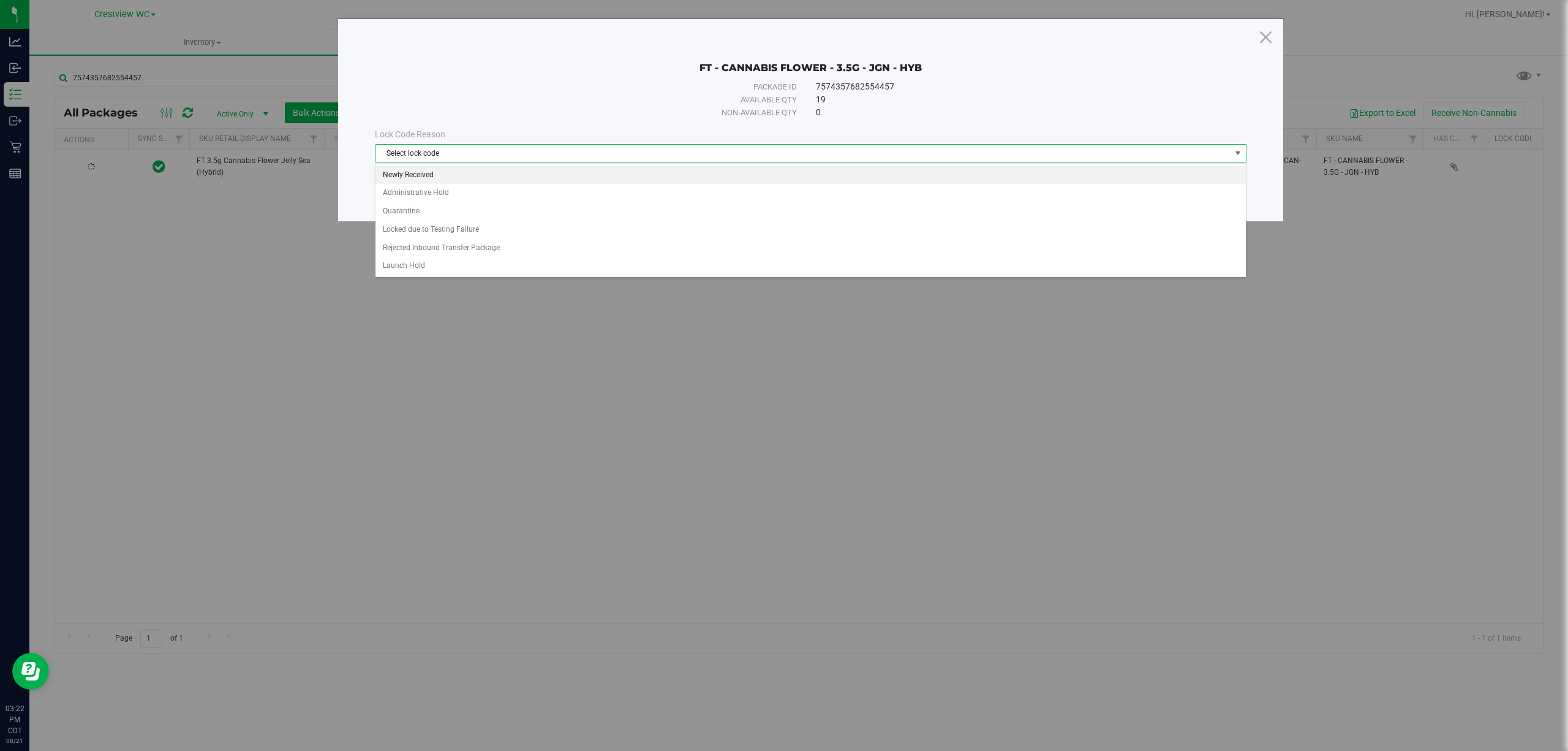
click at [711, 171] on li "Newly Received" at bounding box center [810, 175] width 870 height 18
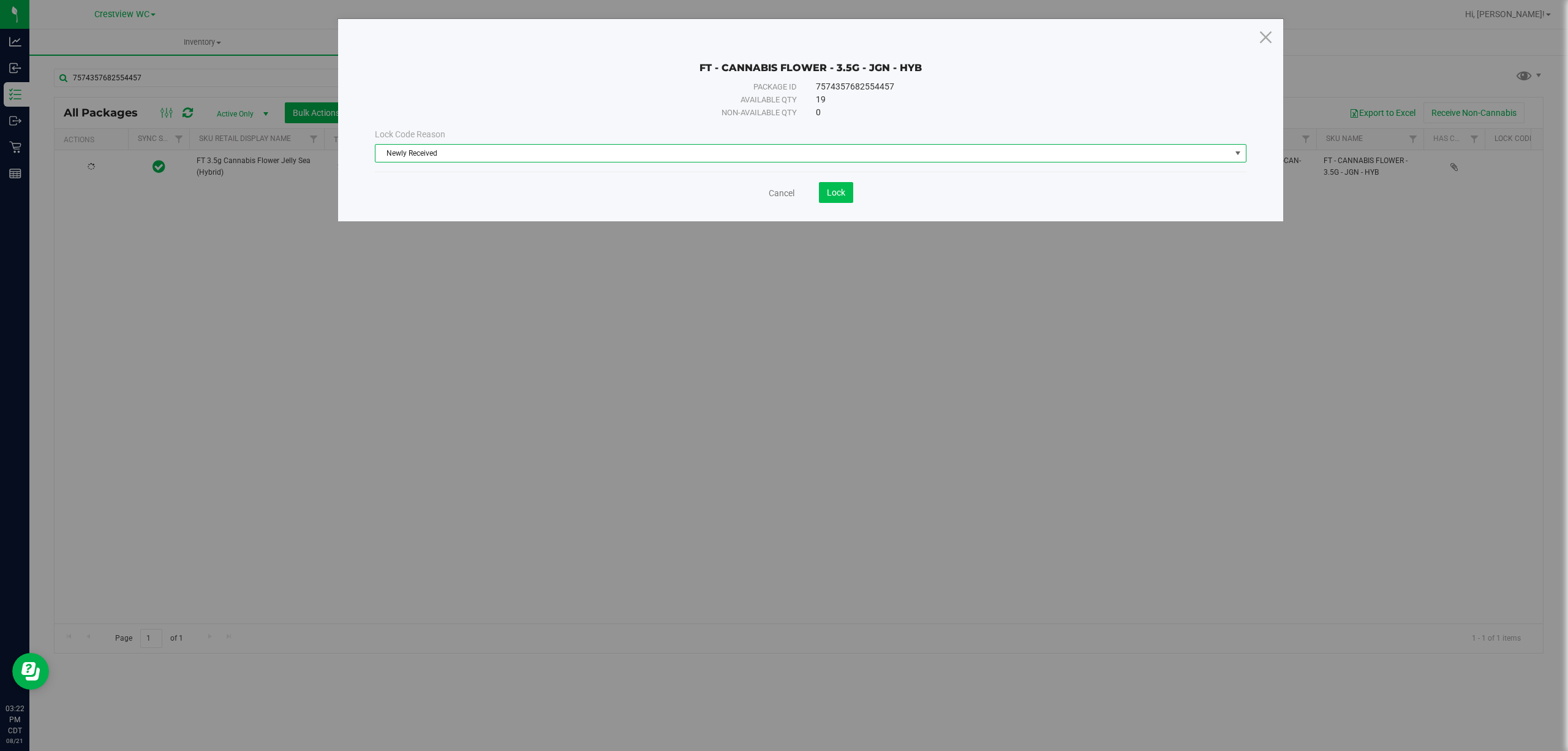
click at [841, 187] on span "Lock" at bounding box center [836, 192] width 18 height 10
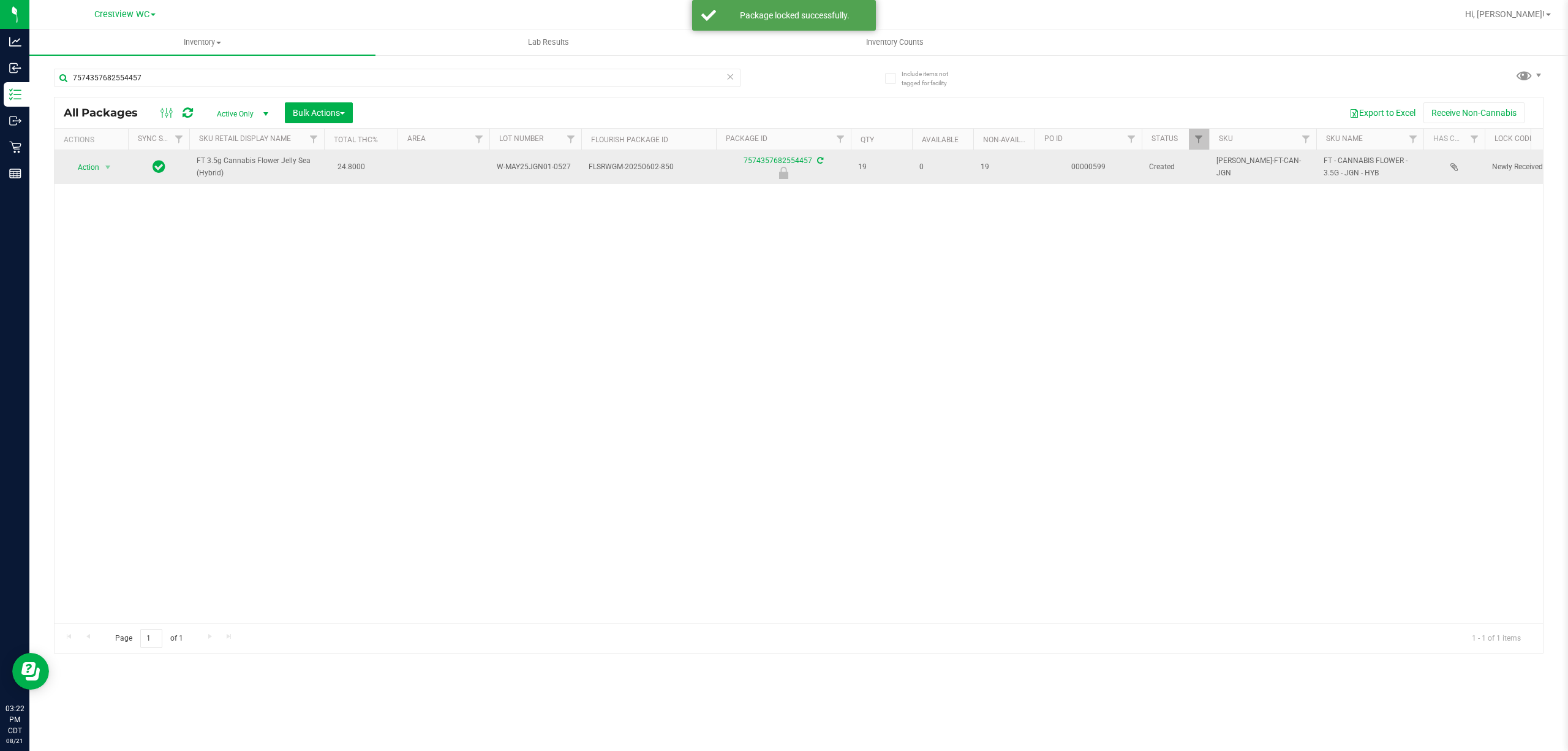
click at [89, 169] on span "Action" at bounding box center [83, 167] width 33 height 17
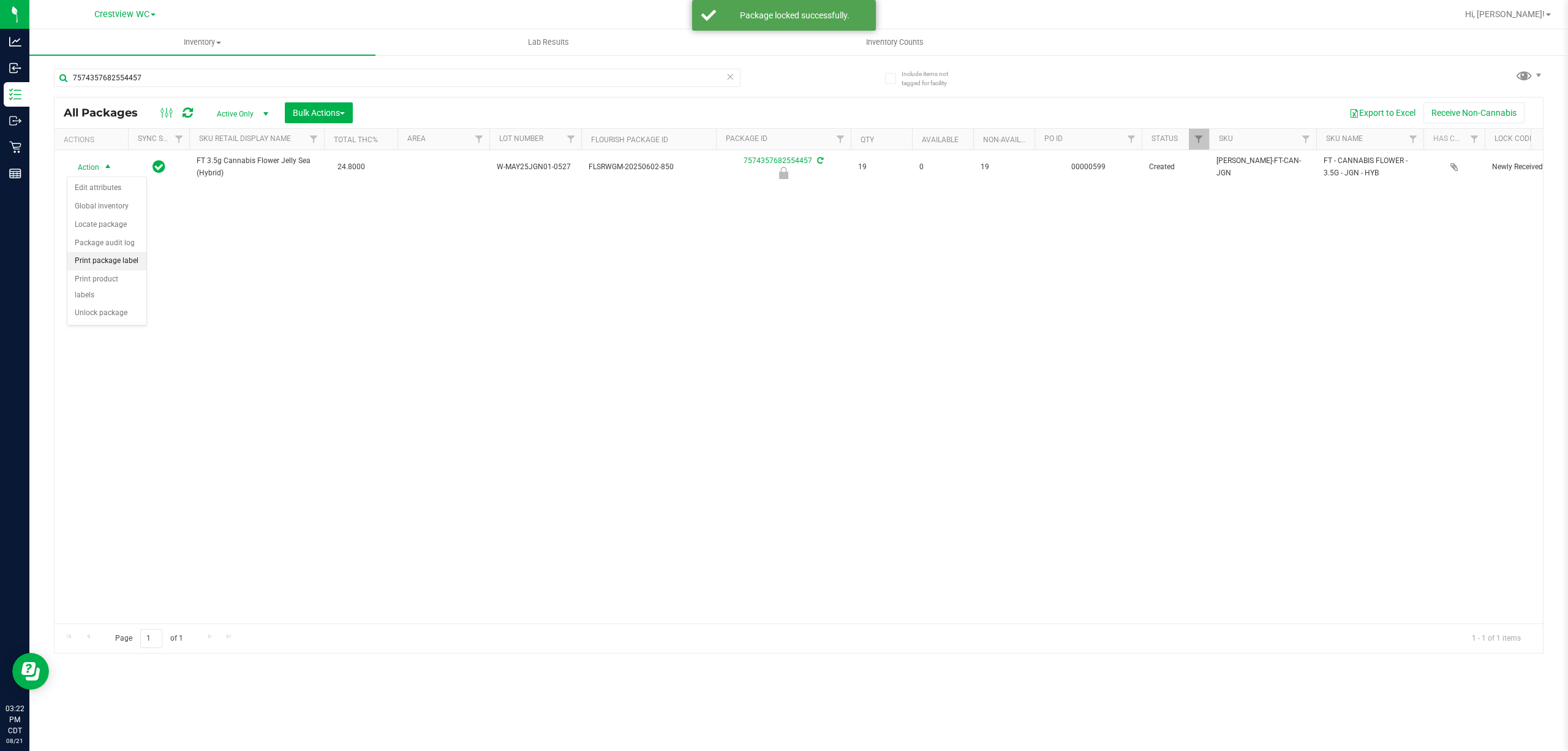
click at [96, 263] on li "Print package label" at bounding box center [107, 261] width 79 height 18
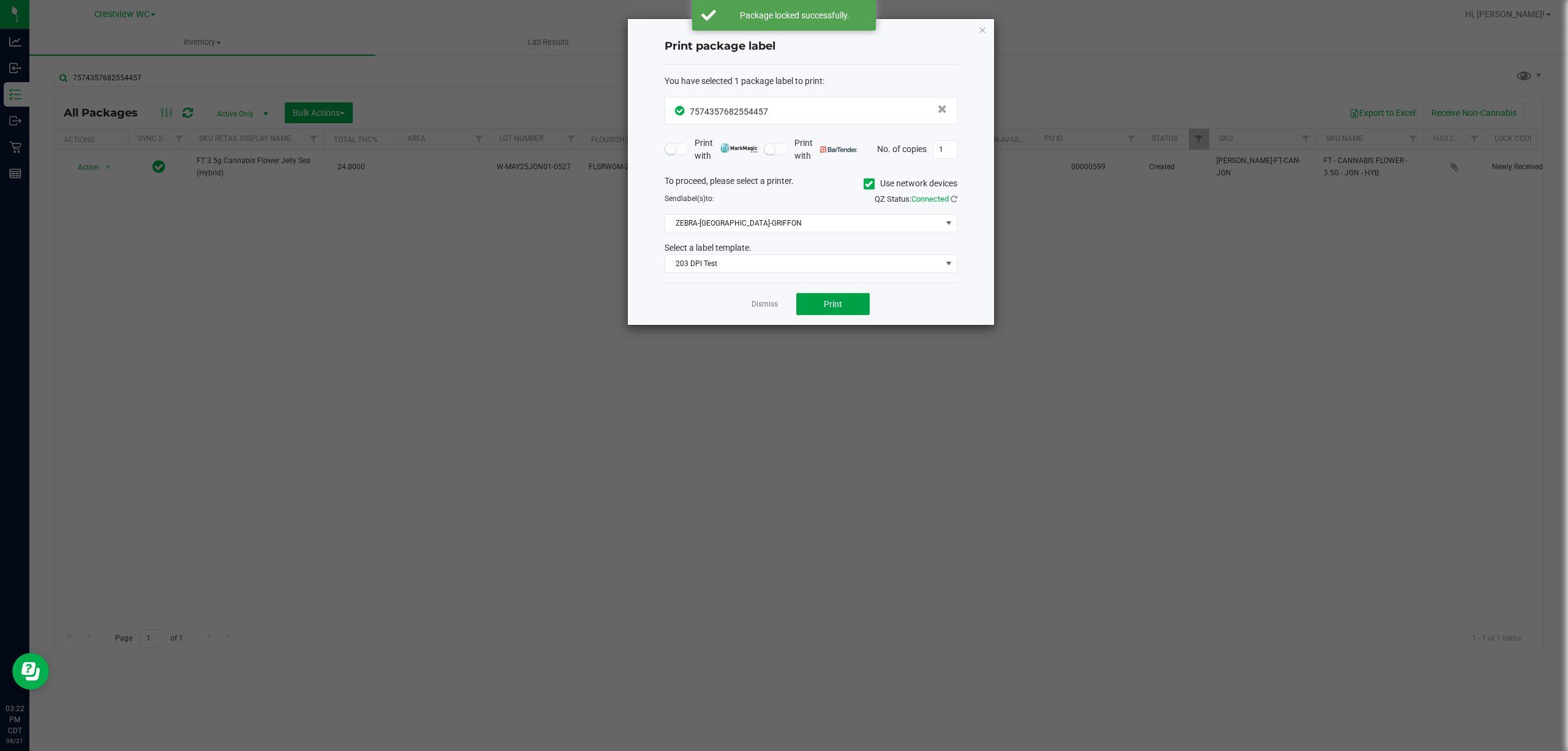
click at [834, 309] on span "Print" at bounding box center [833, 303] width 18 height 10
click at [982, 31] on icon "button" at bounding box center [982, 29] width 8 height 15
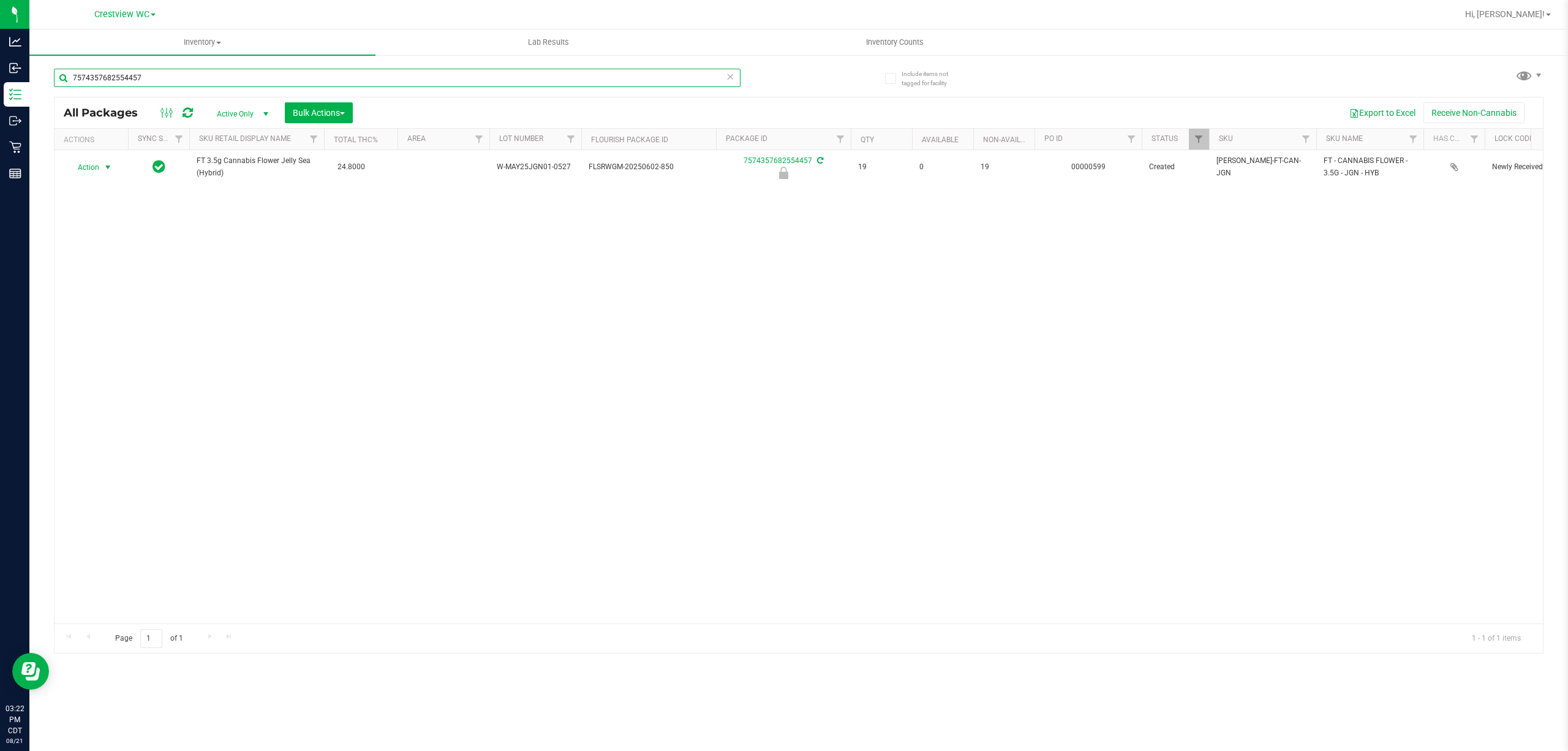
click at [384, 81] on input "7574357682554457" at bounding box center [397, 78] width 687 height 18
type input "7"
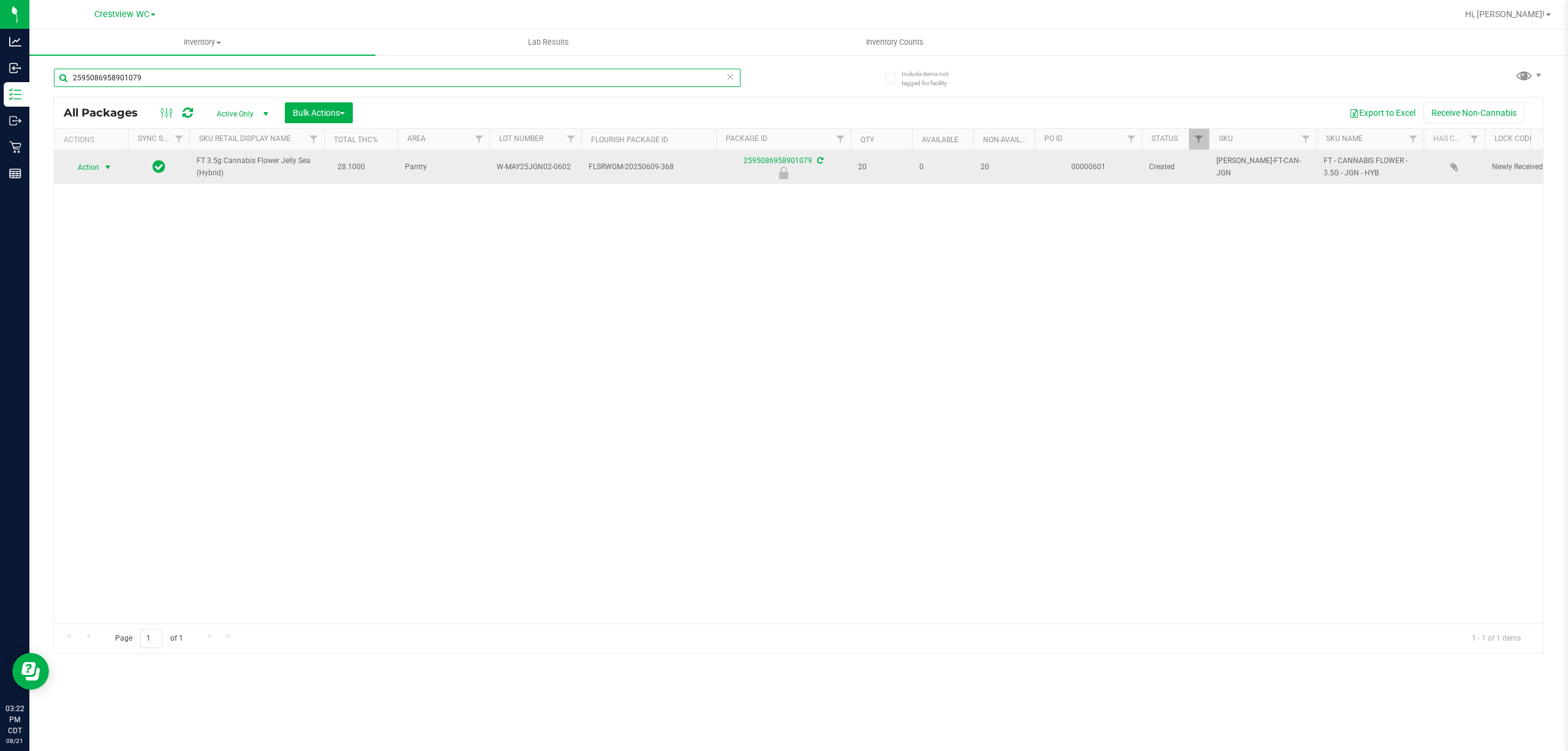
type input "2595086958901079"
click at [103, 167] on span "select" at bounding box center [107, 167] width 10 height 10
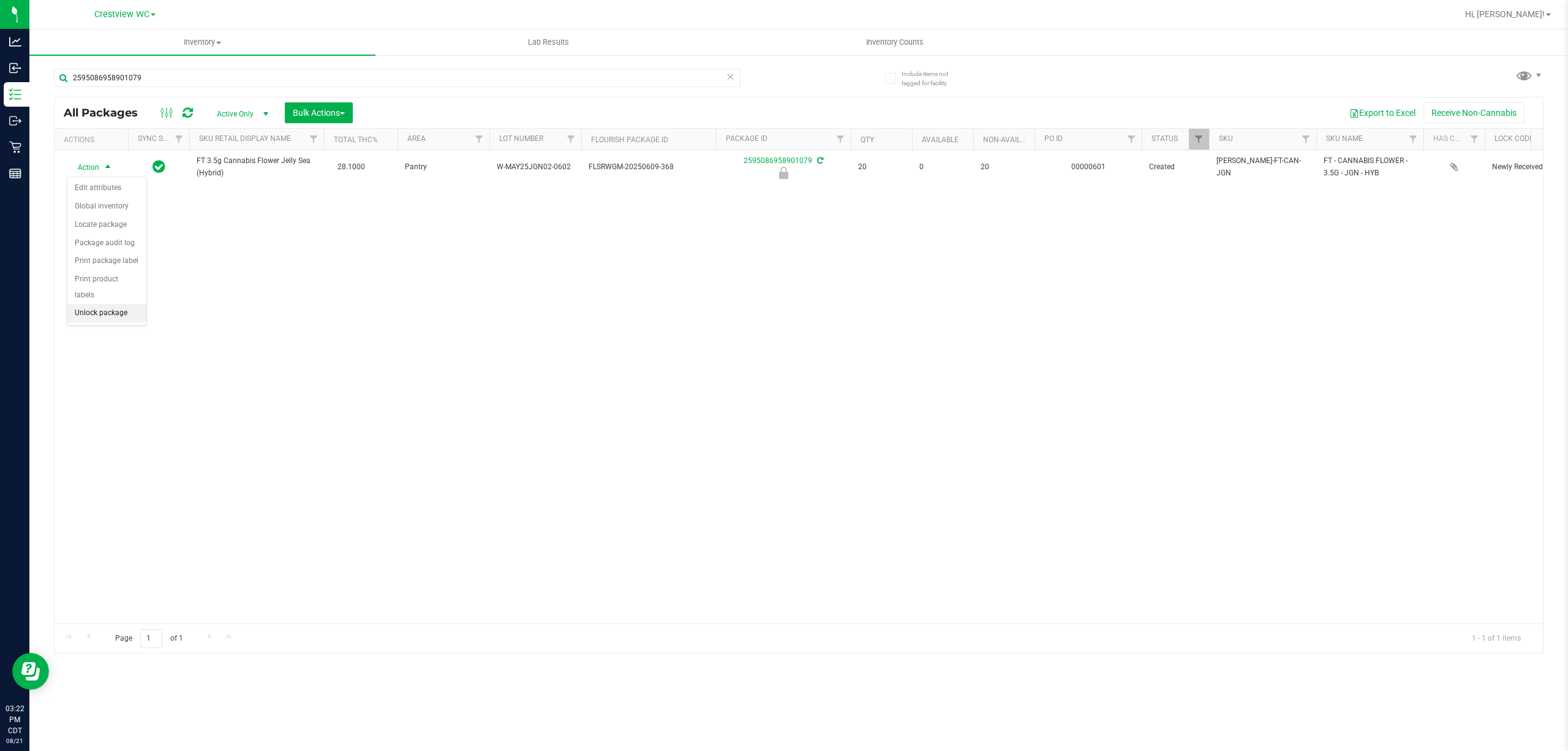
click at [126, 313] on li "Unlock package" at bounding box center [107, 313] width 79 height 18
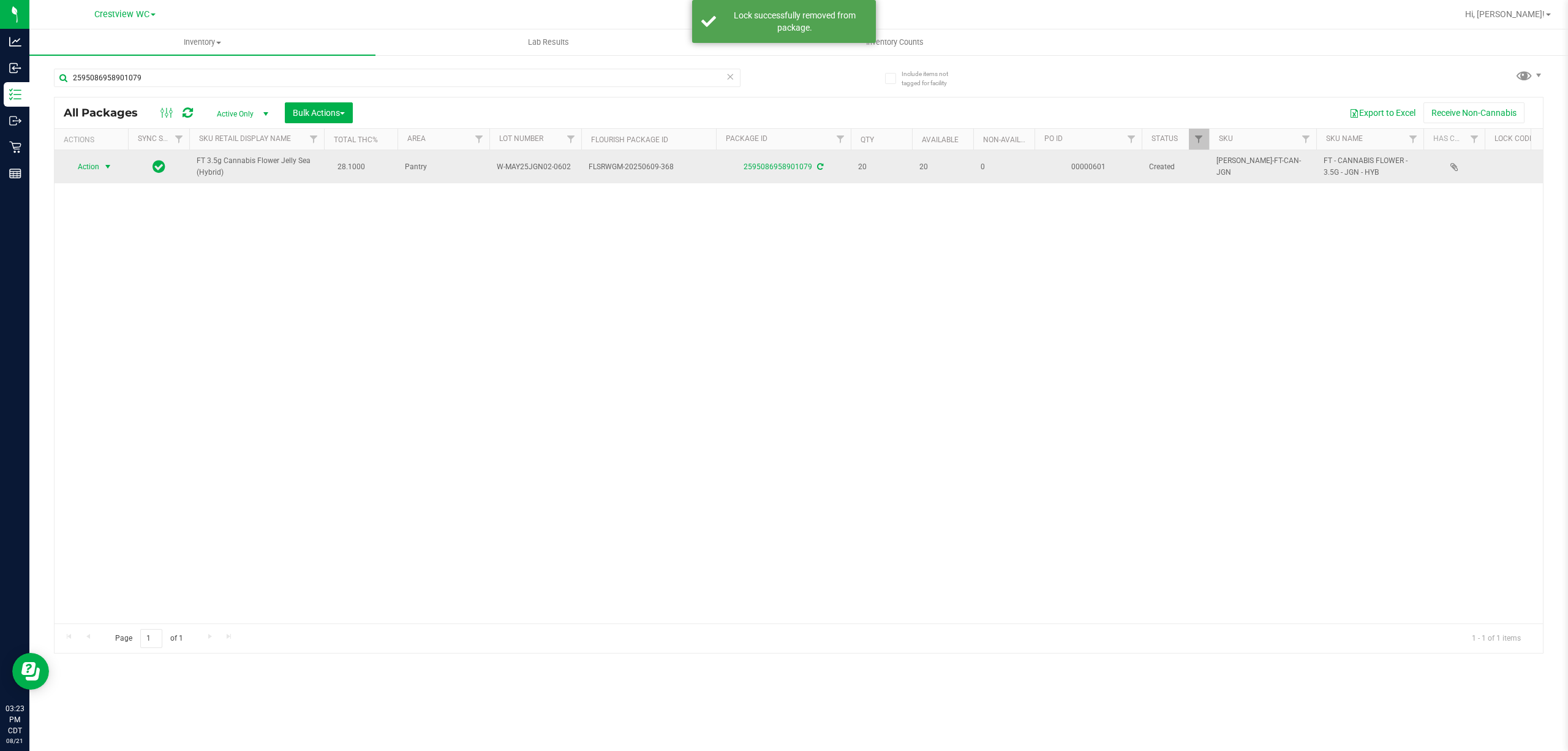
click at [105, 167] on span "select" at bounding box center [107, 167] width 10 height 10
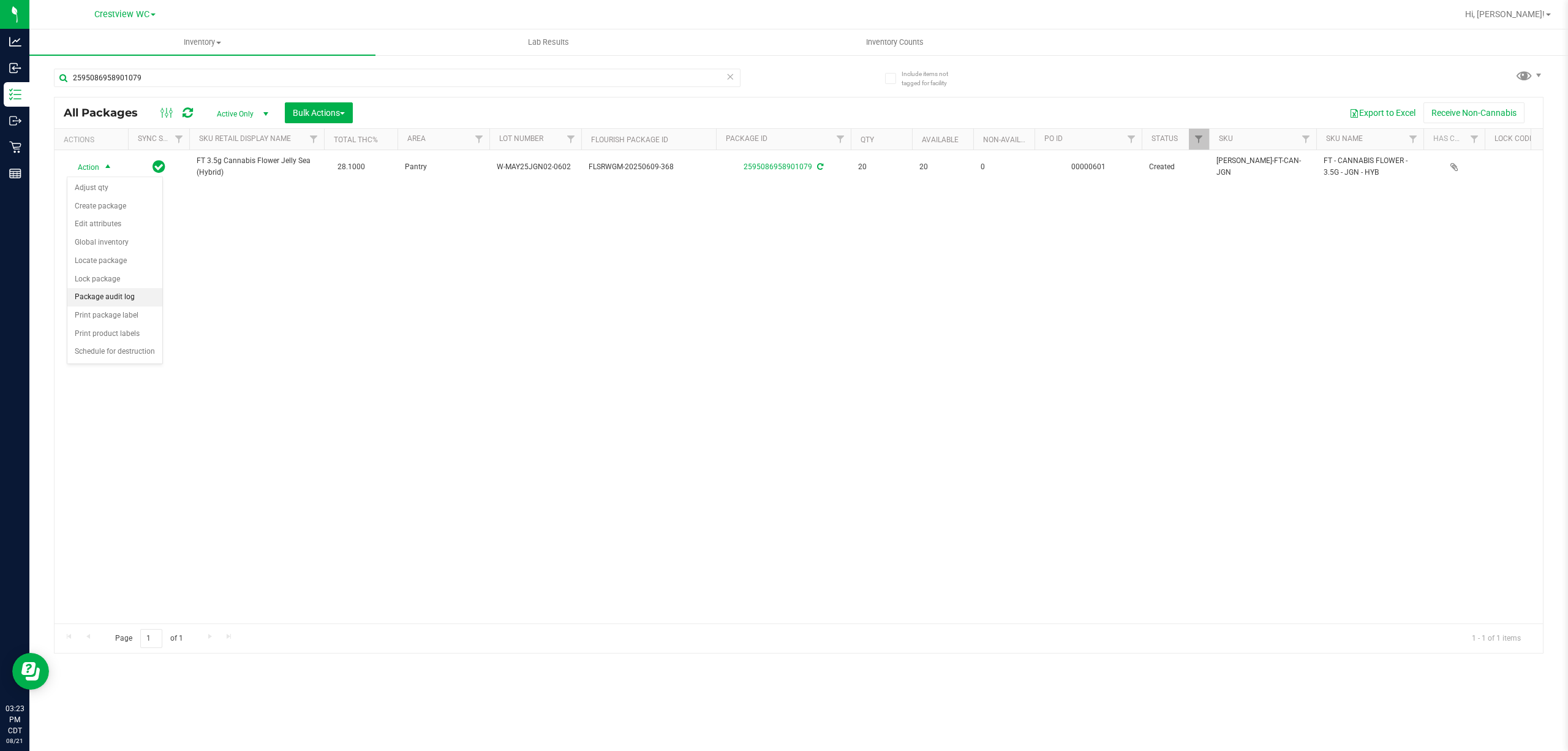
click at [140, 304] on li "Package audit log" at bounding box center [115, 297] width 95 height 18
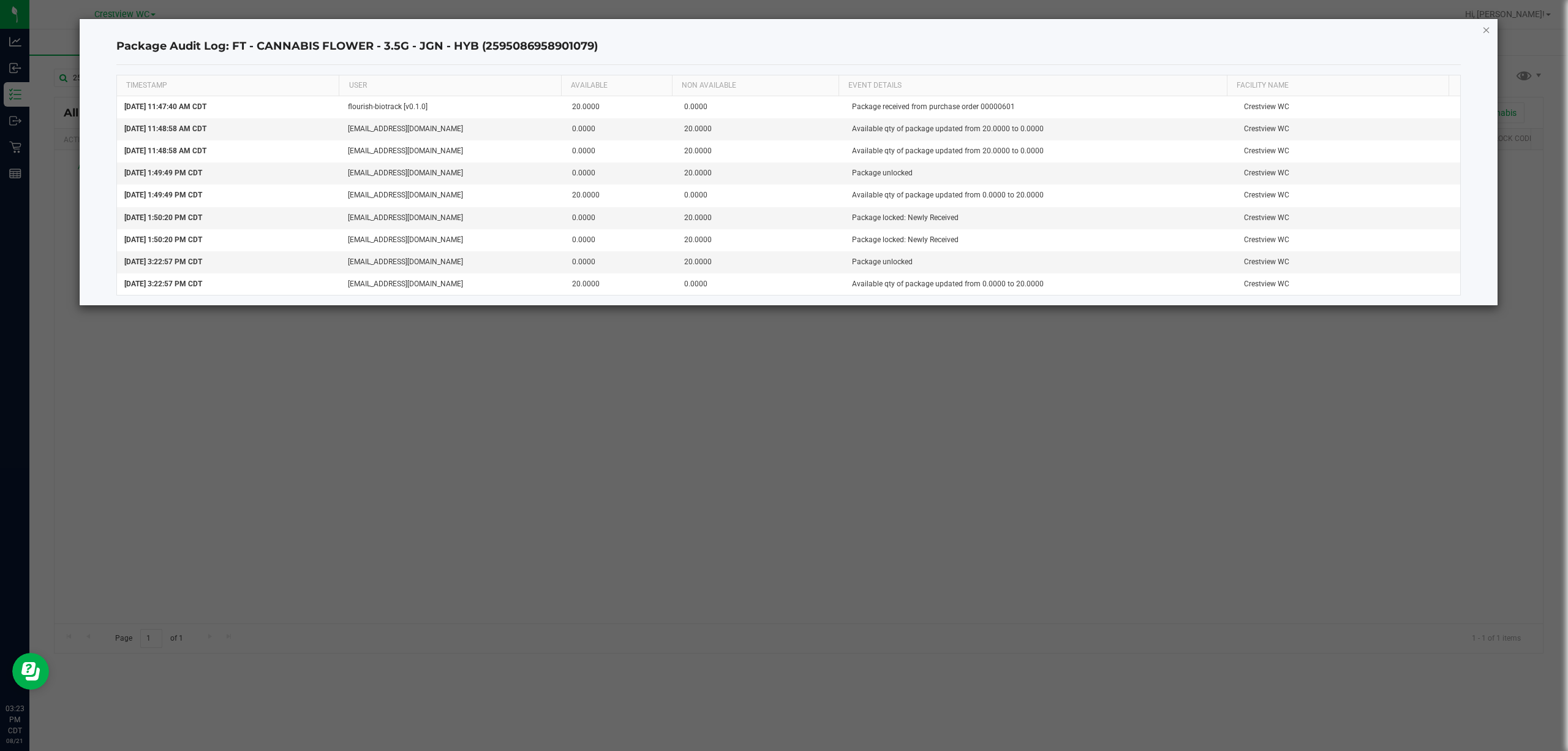
click at [1488, 29] on icon "button" at bounding box center [1486, 29] width 8 height 15
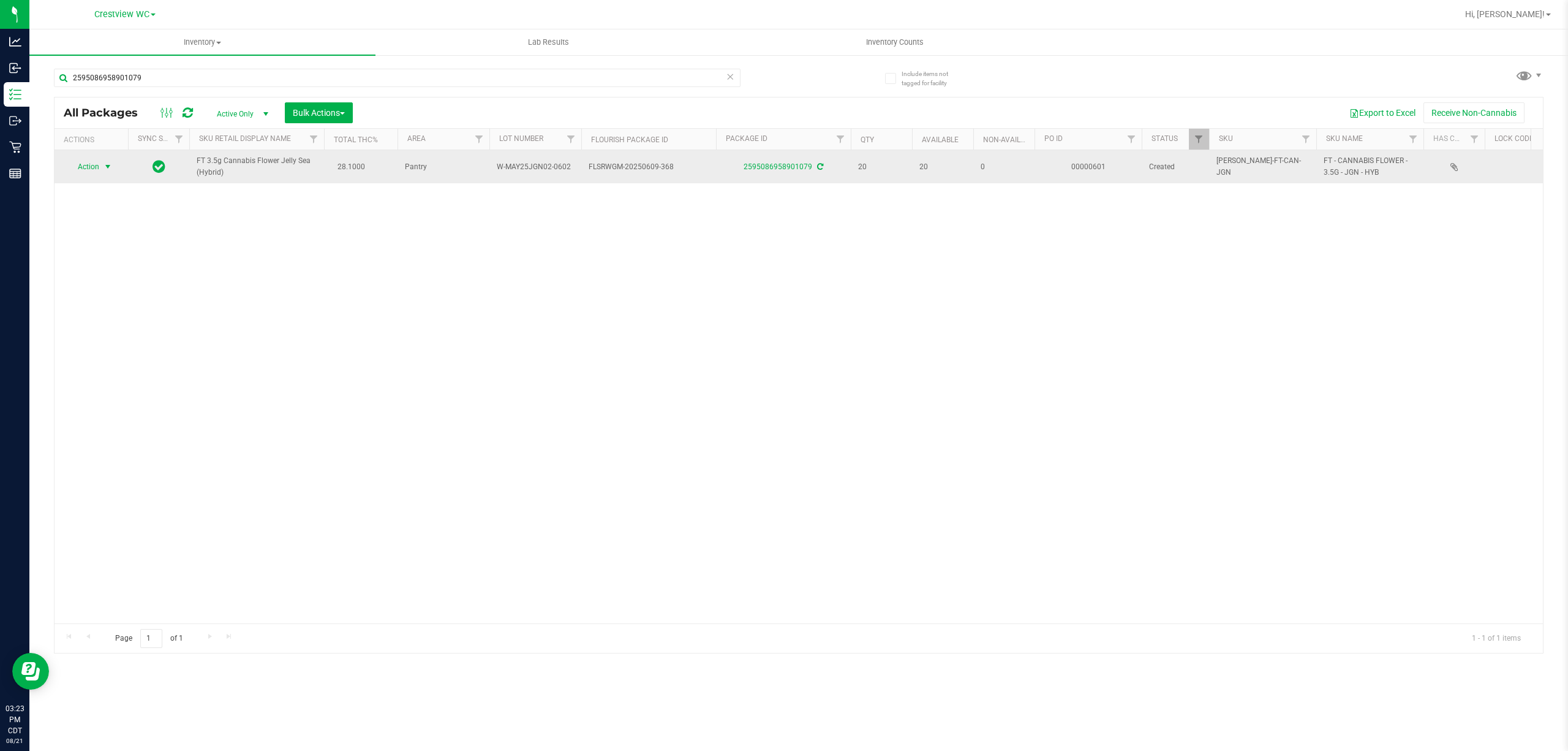
click at [88, 167] on span "Action" at bounding box center [83, 167] width 33 height 17
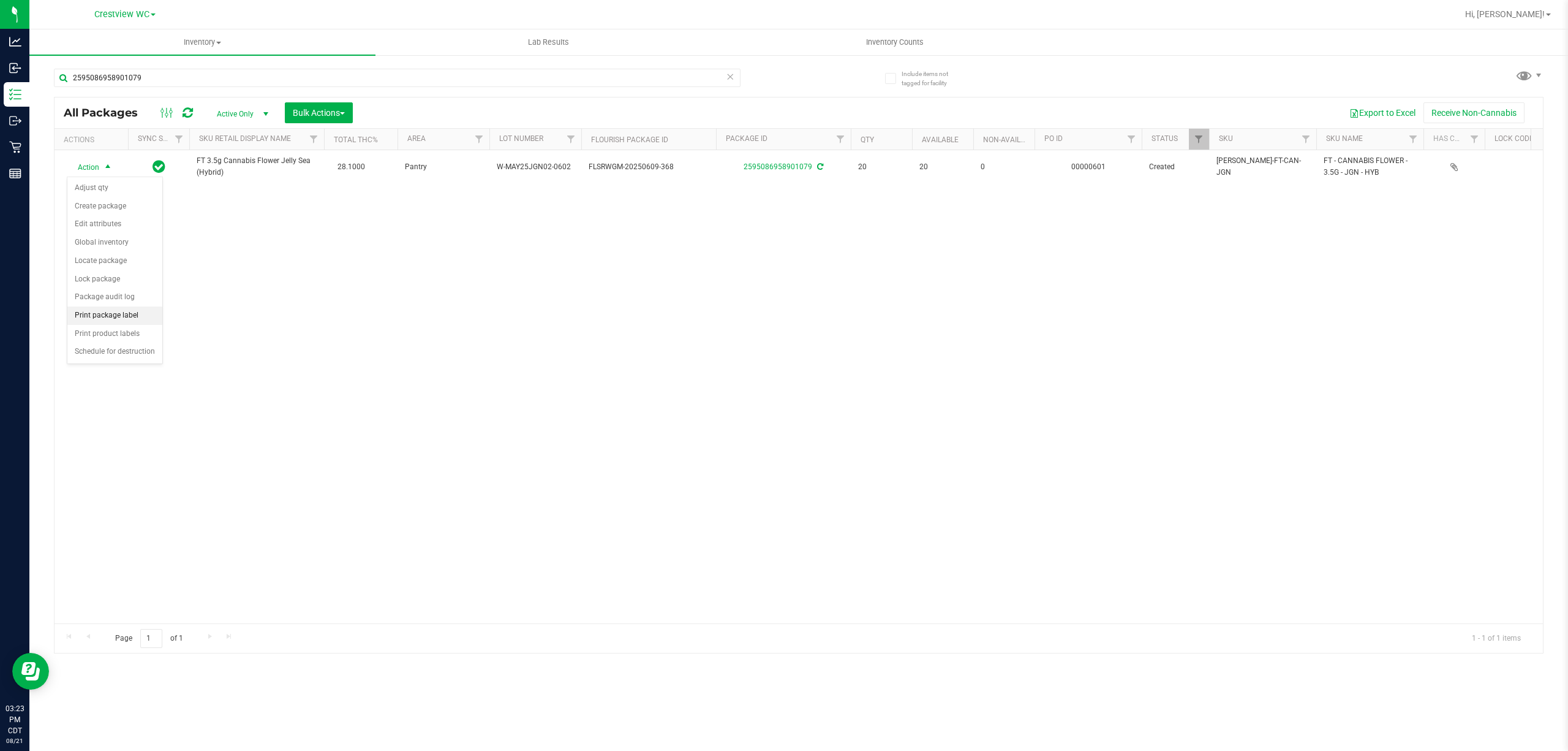
click at [141, 320] on li "Print package label" at bounding box center [115, 316] width 95 height 18
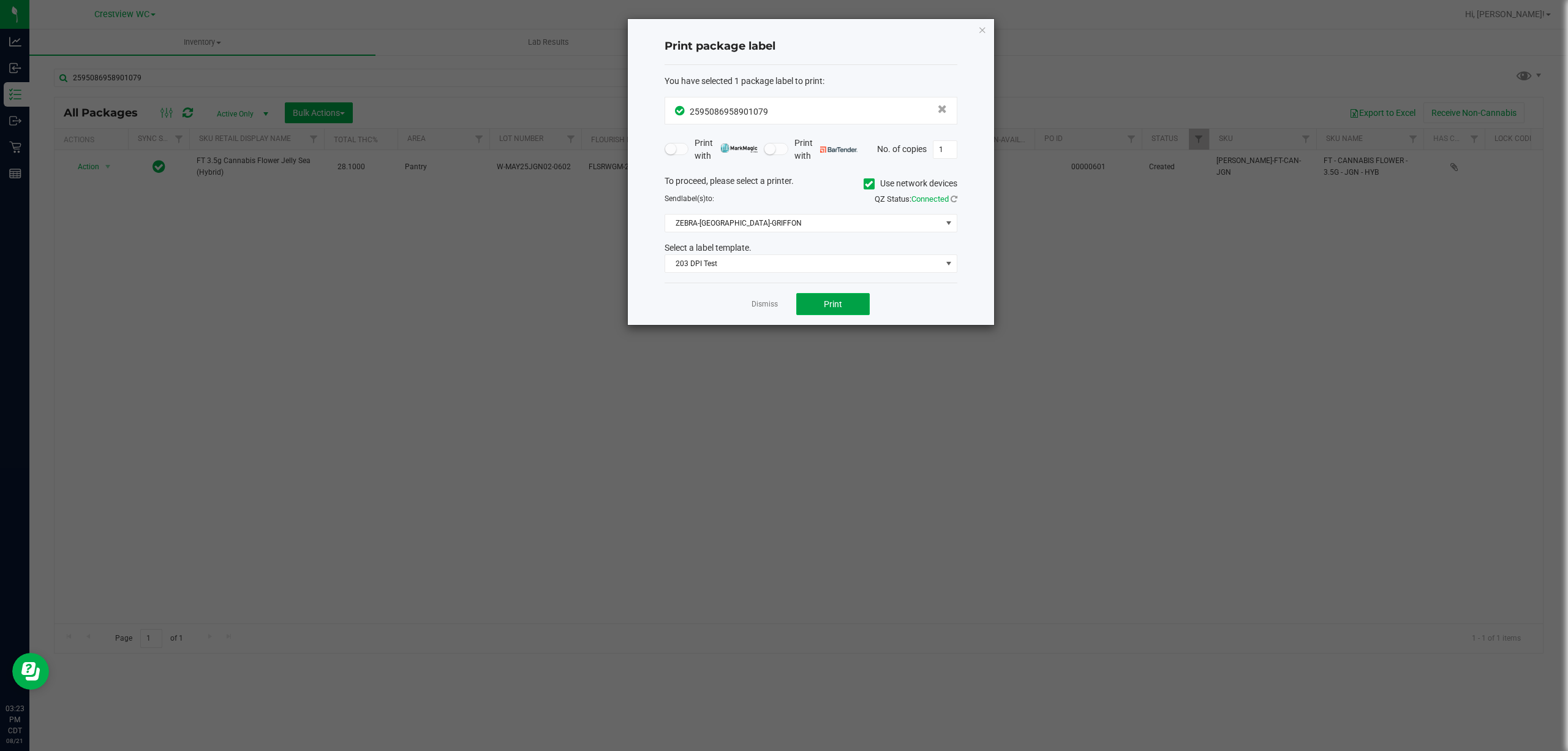
click at [830, 309] on span "Print" at bounding box center [833, 303] width 18 height 10
click at [981, 25] on icon "button" at bounding box center [982, 29] width 8 height 15
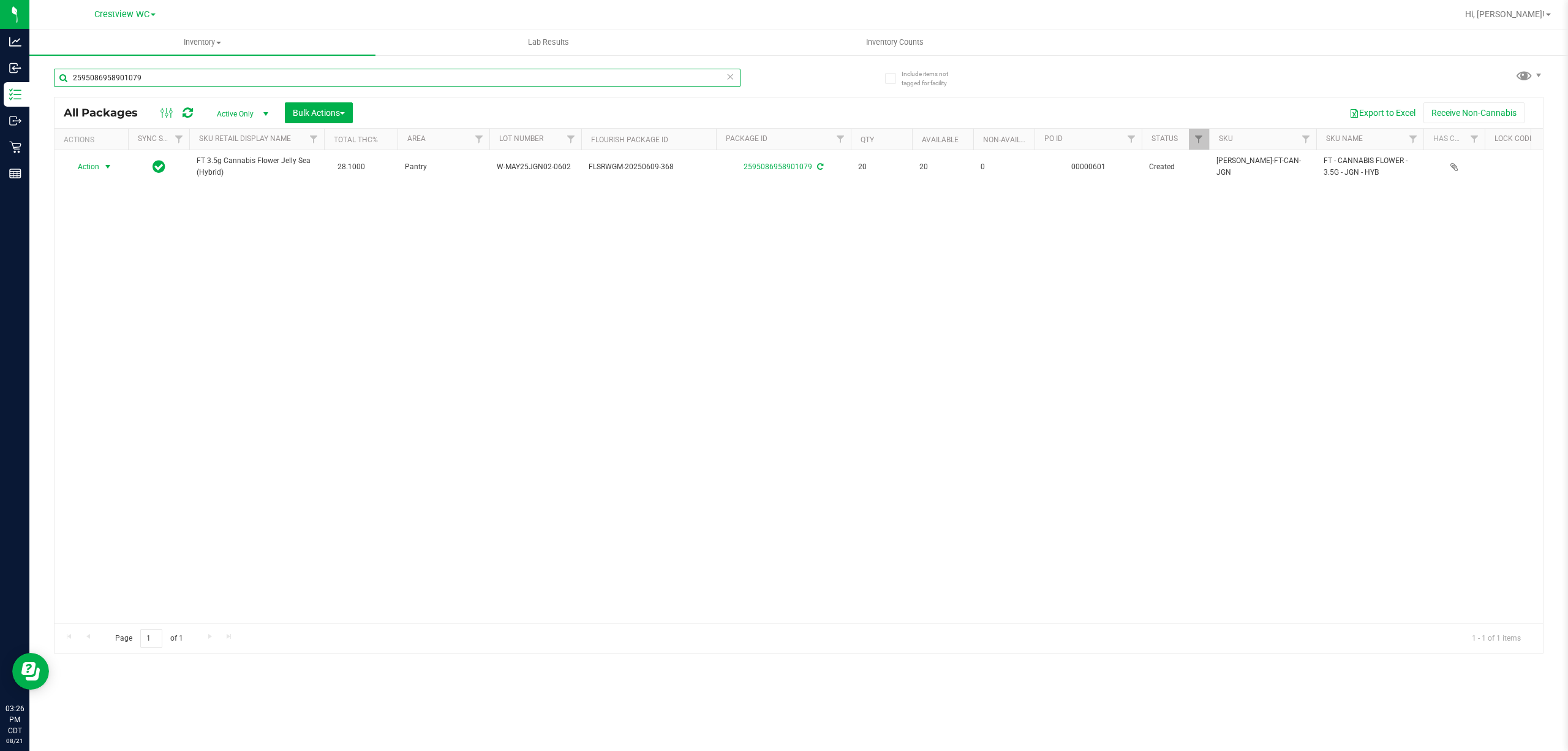
click at [279, 81] on input "2595086958901079" at bounding box center [397, 78] width 687 height 18
type input "2"
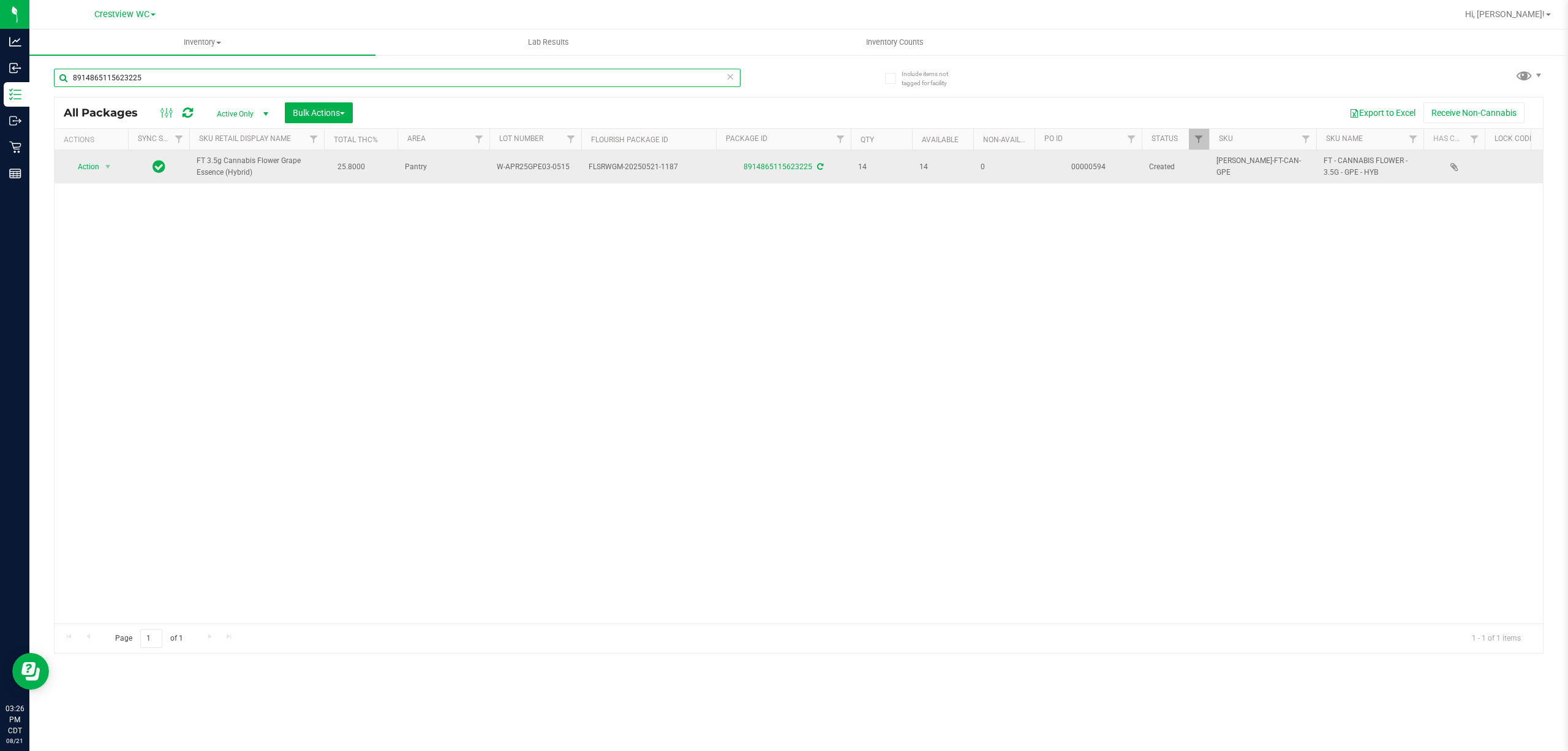
type input "8914865115623225"
click at [70, 172] on span "Action" at bounding box center [83, 167] width 33 height 17
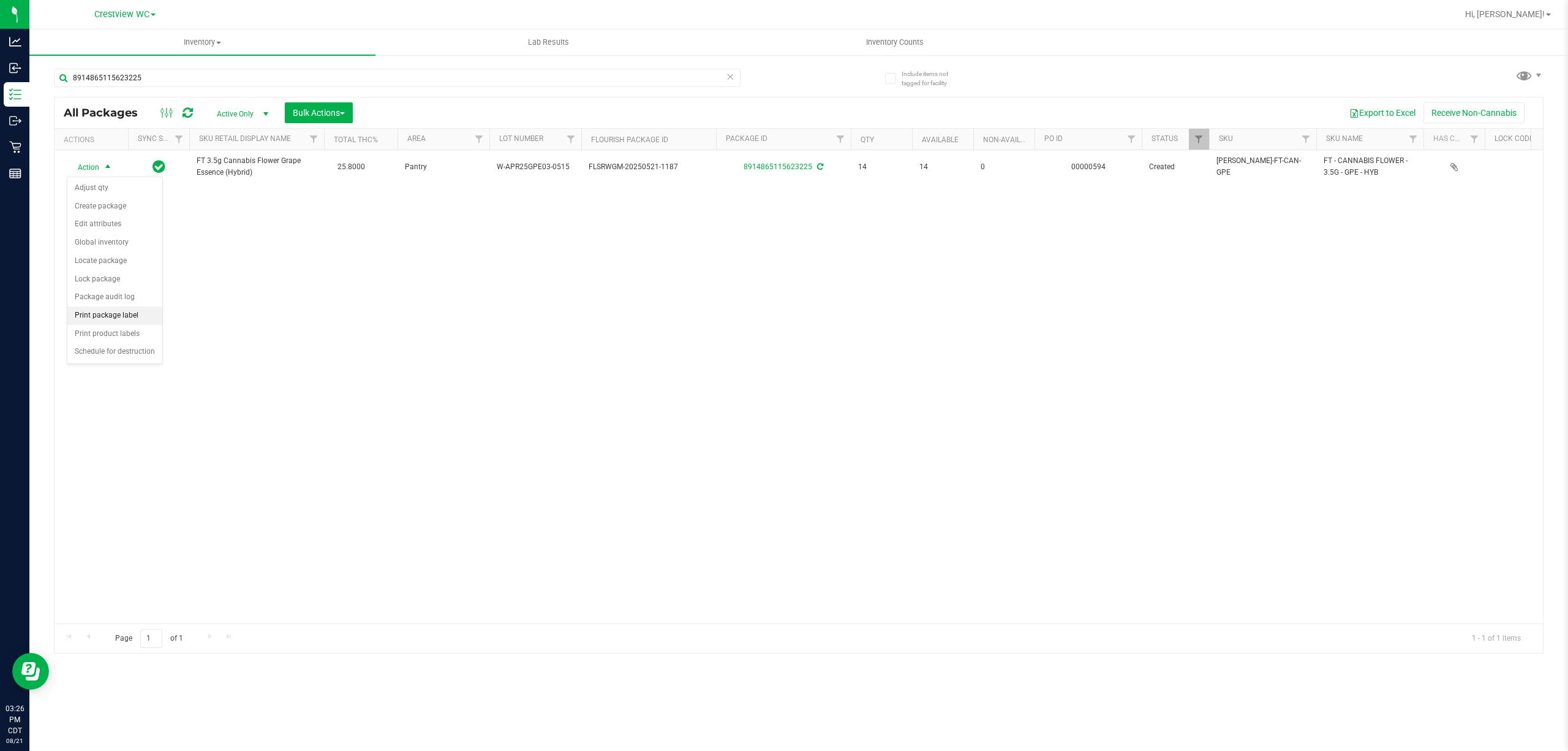
click at [130, 315] on li "Print package label" at bounding box center [115, 316] width 95 height 18
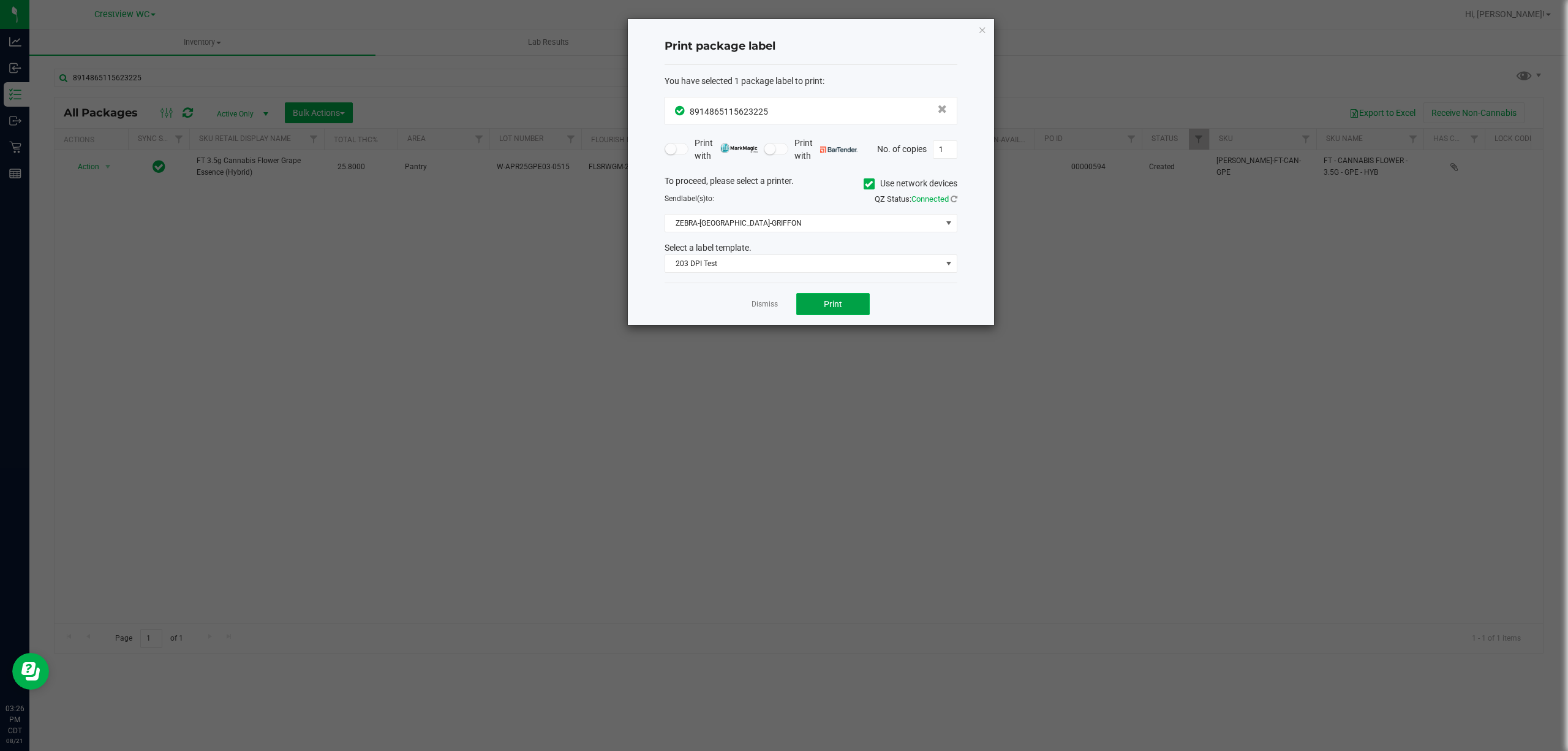
click at [829, 297] on button "Print" at bounding box center [833, 303] width 74 height 22
click at [982, 28] on icon "button" at bounding box center [982, 29] width 8 height 15
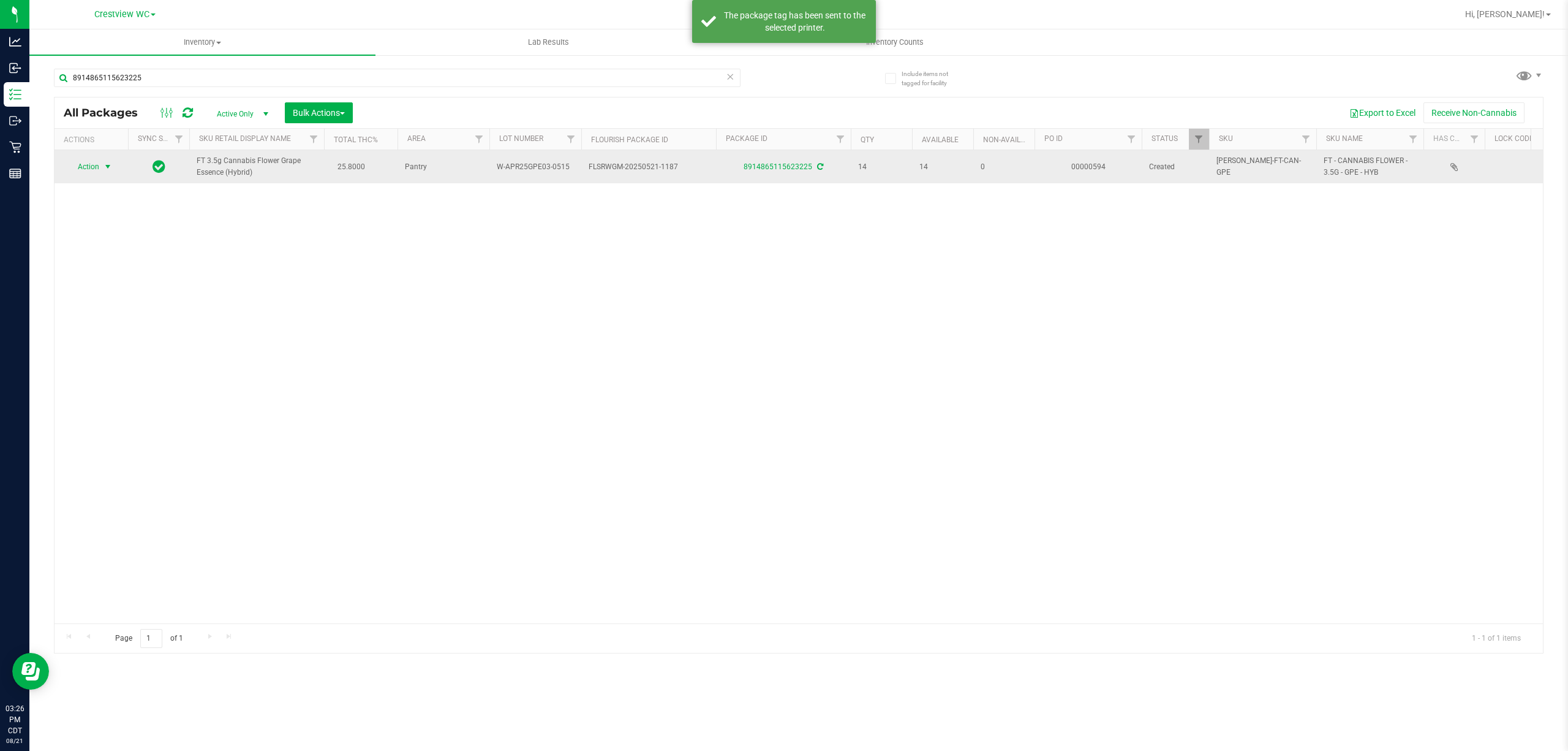
click at [88, 167] on span "Action" at bounding box center [83, 167] width 33 height 17
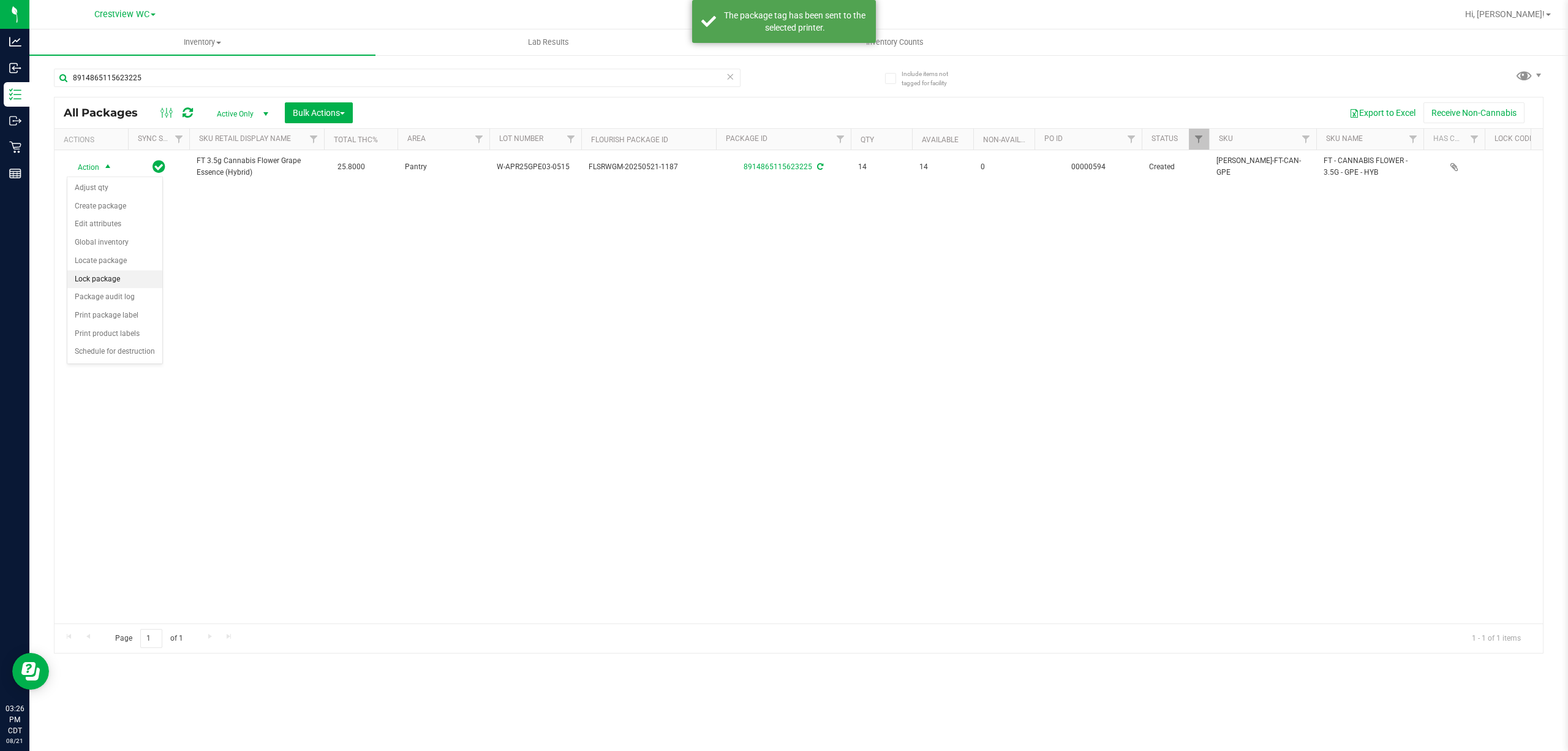
click at [129, 282] on li "Lock package" at bounding box center [115, 280] width 95 height 18
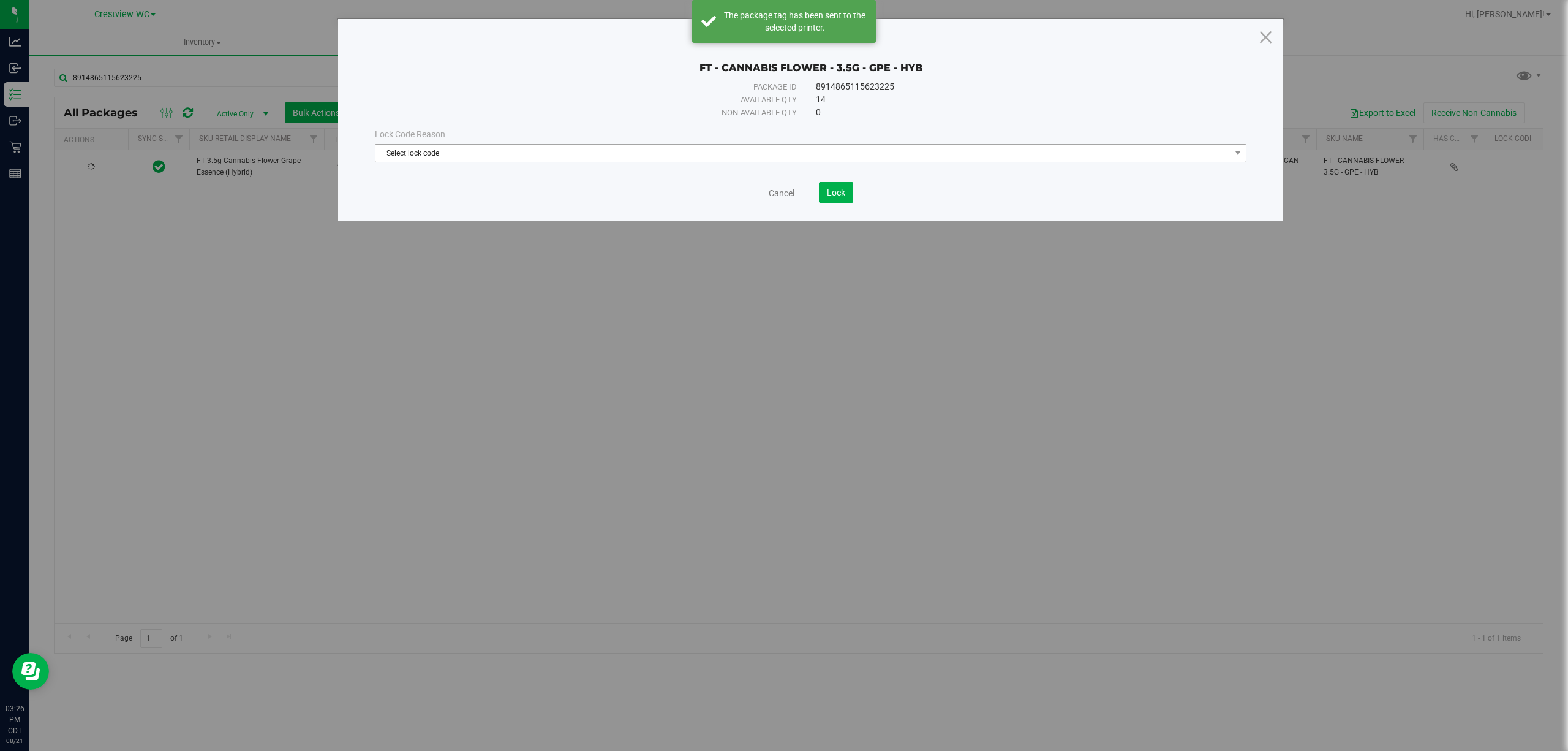
click at [535, 158] on span "Select lock code" at bounding box center [803, 153] width 855 height 17
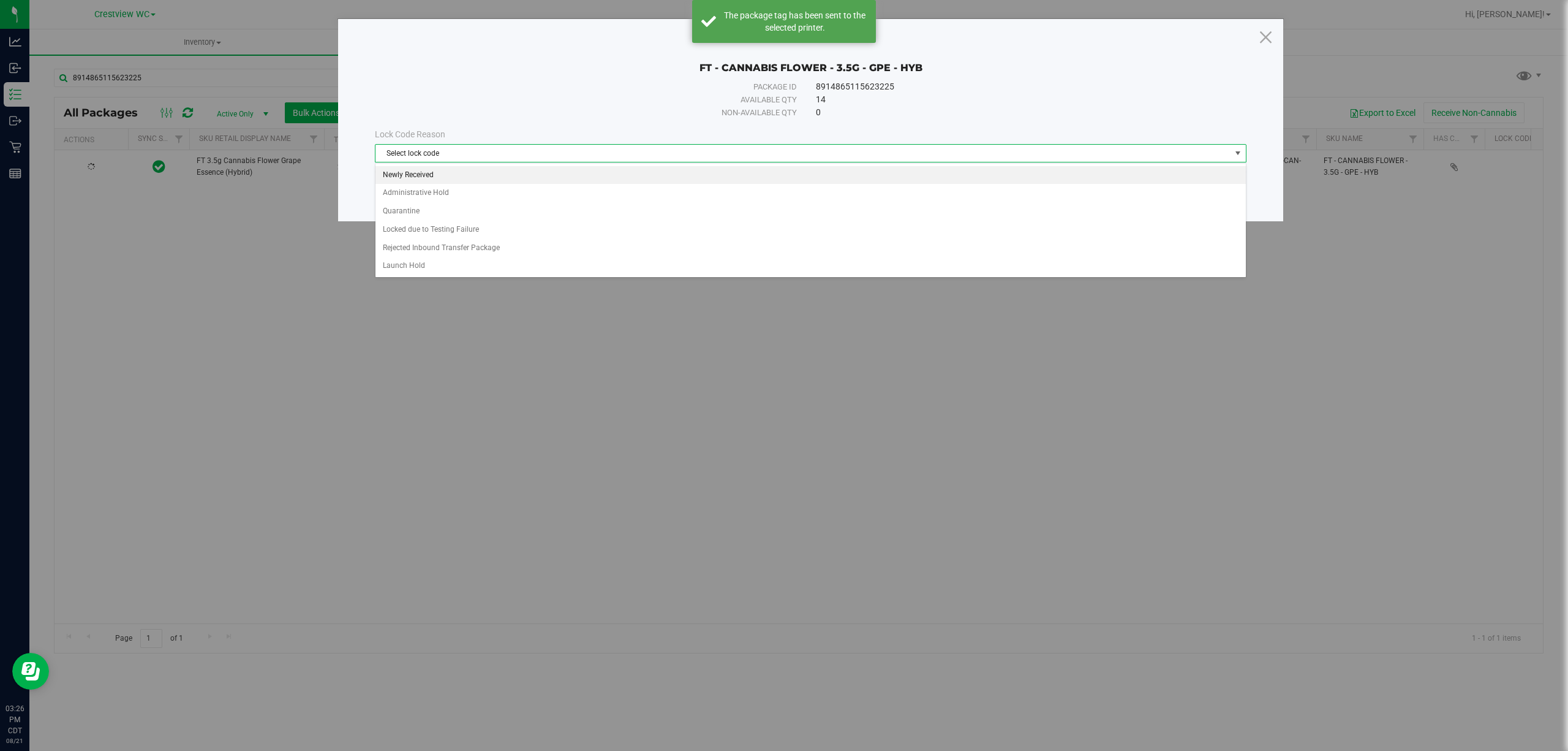
click at [454, 175] on li "Newly Received" at bounding box center [810, 175] width 870 height 18
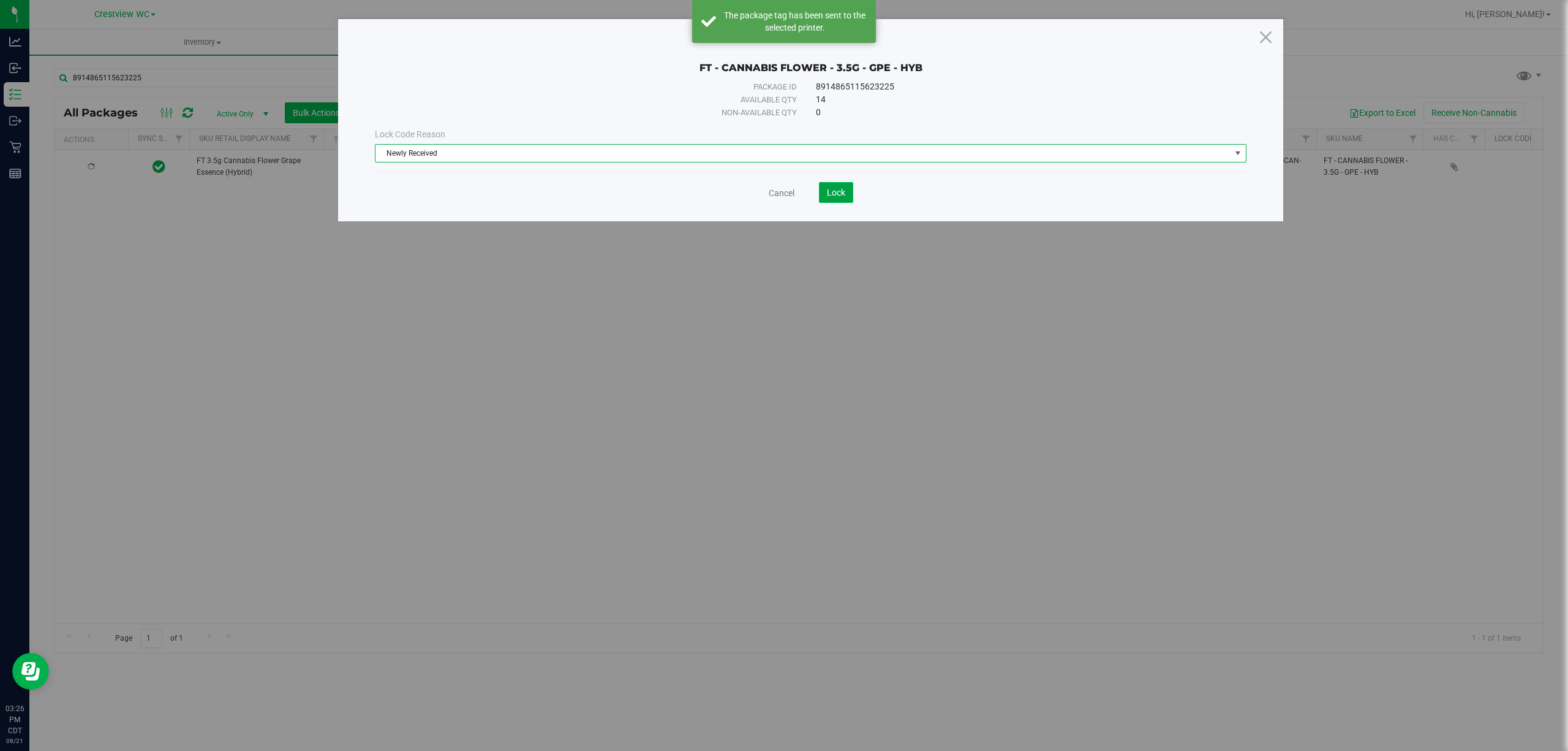
click at [846, 190] on button "Lock" at bounding box center [836, 192] width 35 height 21
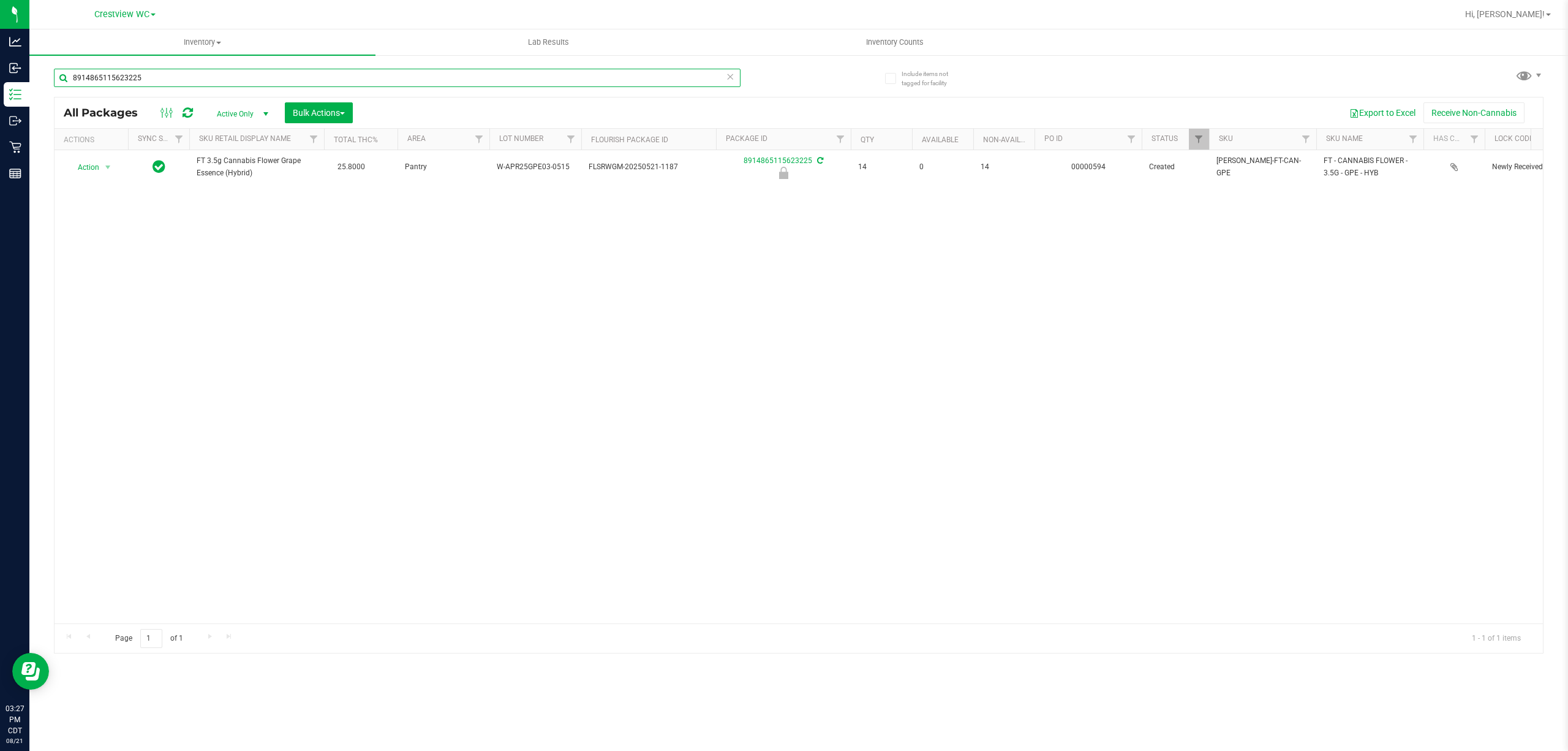
click at [187, 74] on input "8914865115623225" at bounding box center [397, 78] width 687 height 18
type input "8"
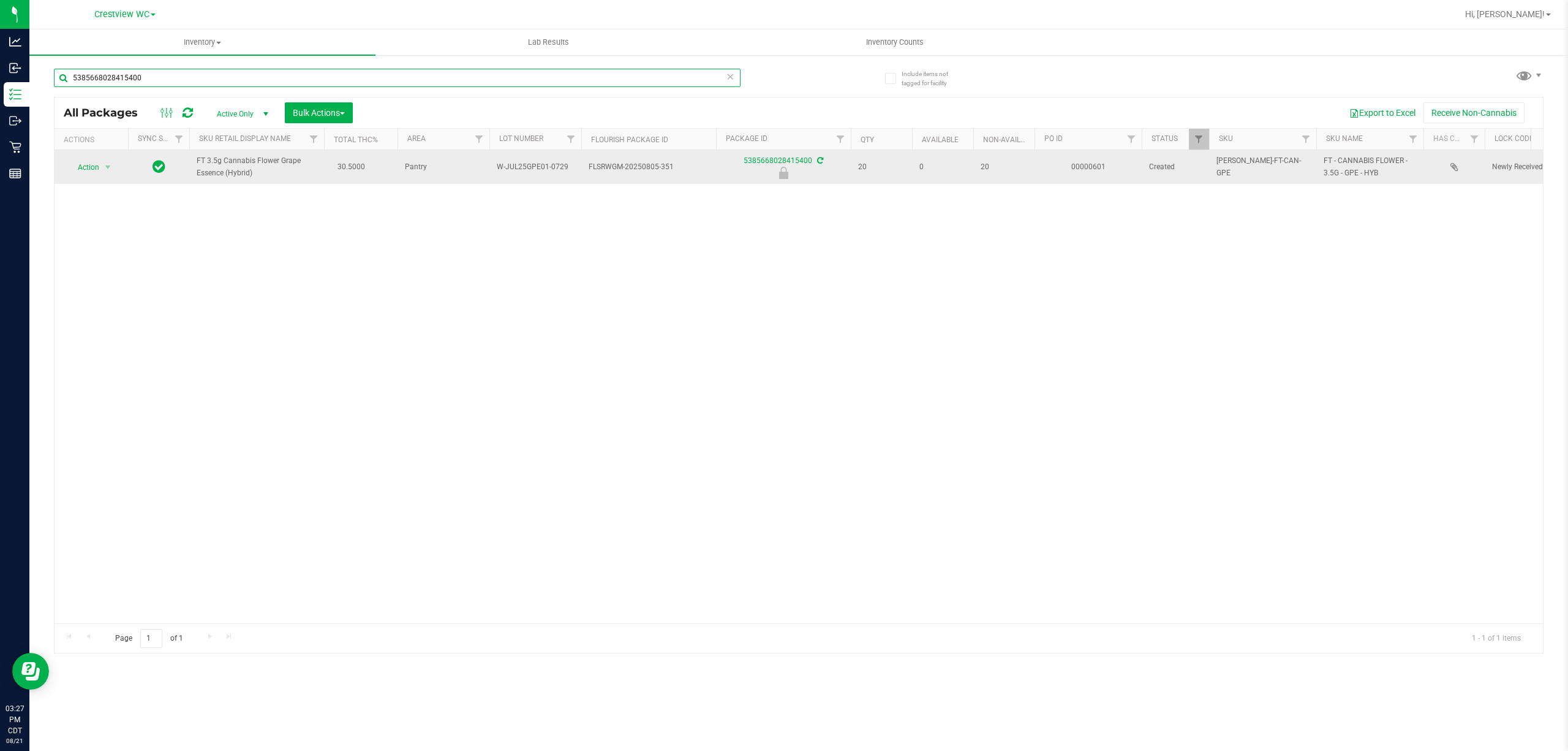
type input "5385668028415400"
click at [90, 165] on span "Action" at bounding box center [83, 167] width 33 height 17
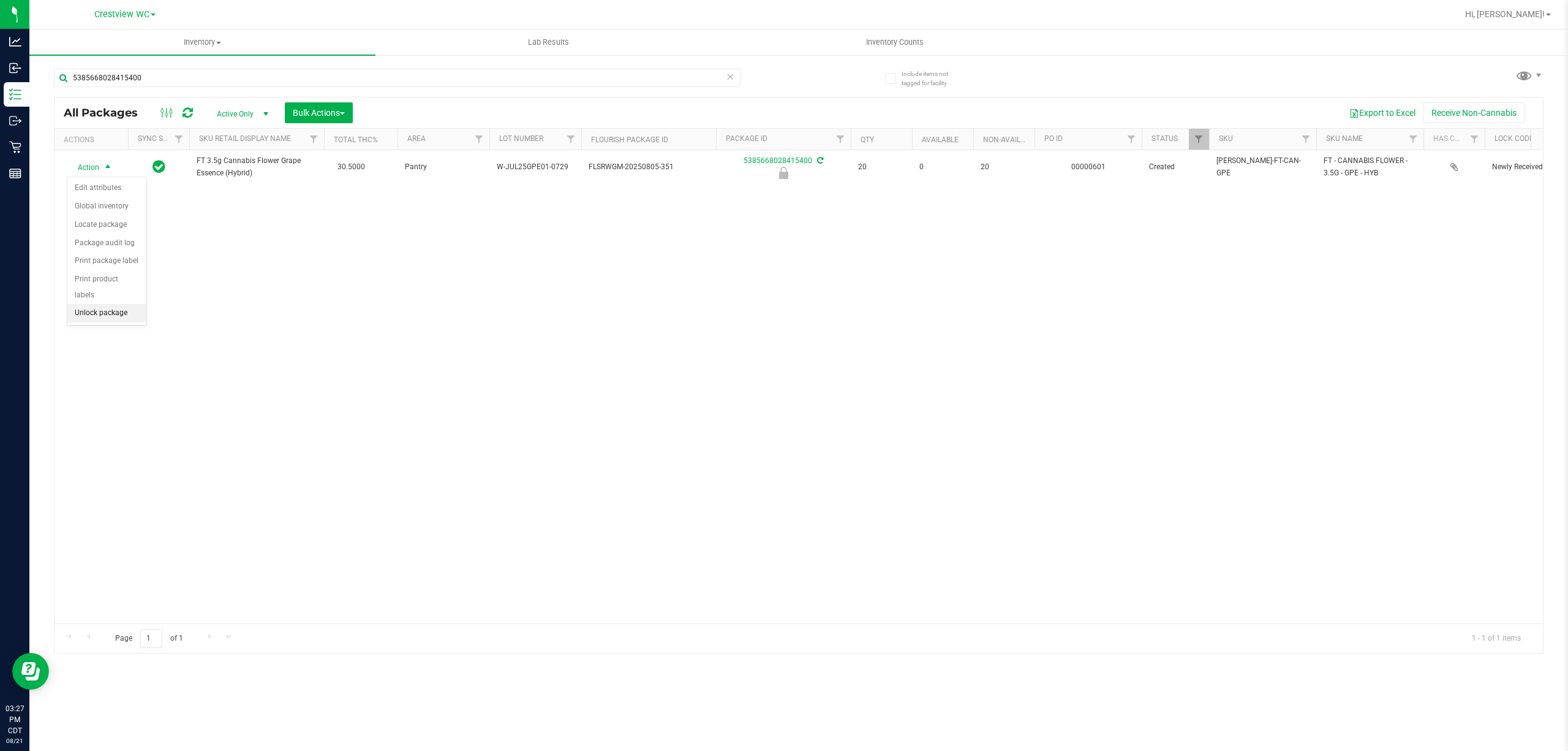
click at [123, 322] on li "Unlock package" at bounding box center [107, 313] width 79 height 18
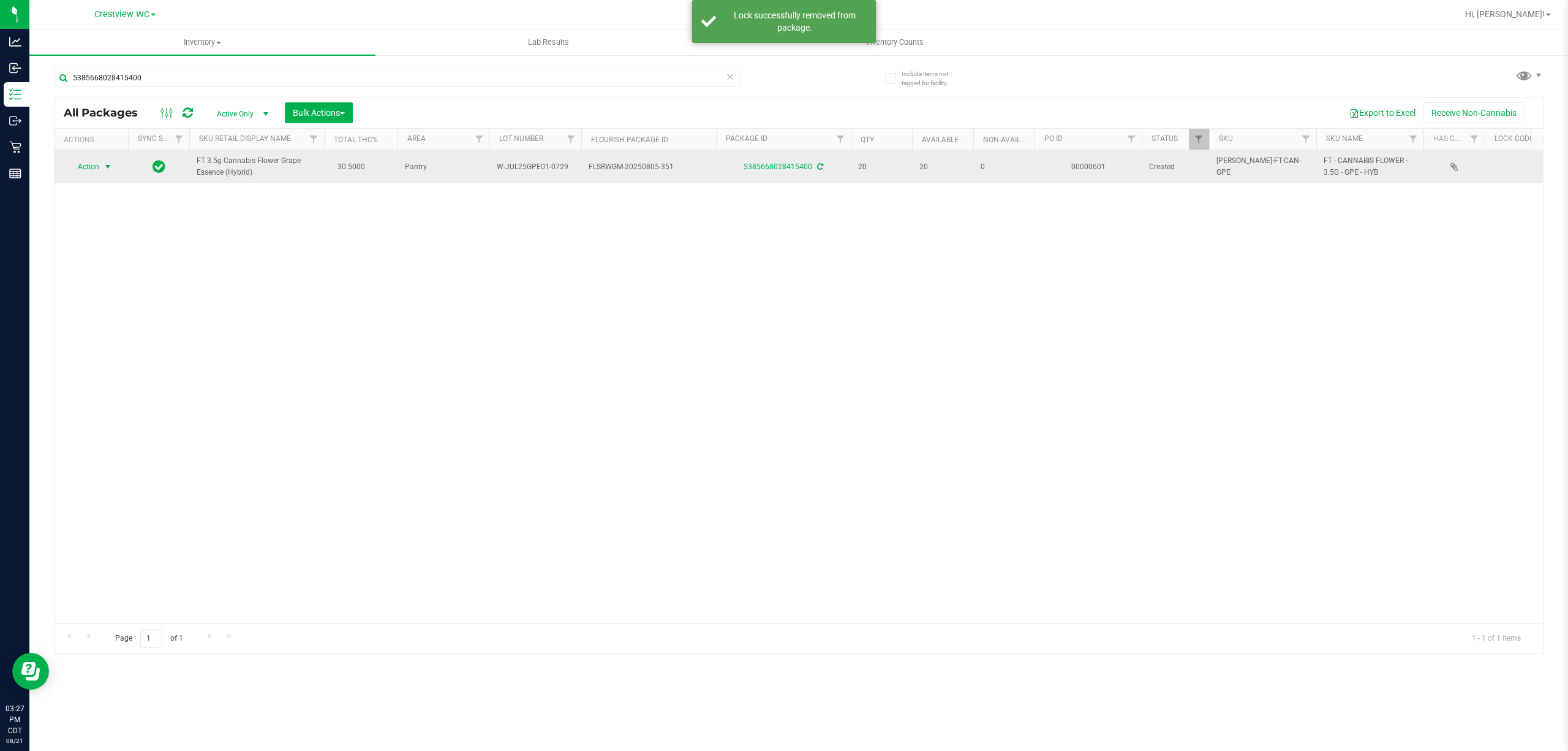
click at [104, 171] on span "select" at bounding box center [107, 167] width 10 height 10
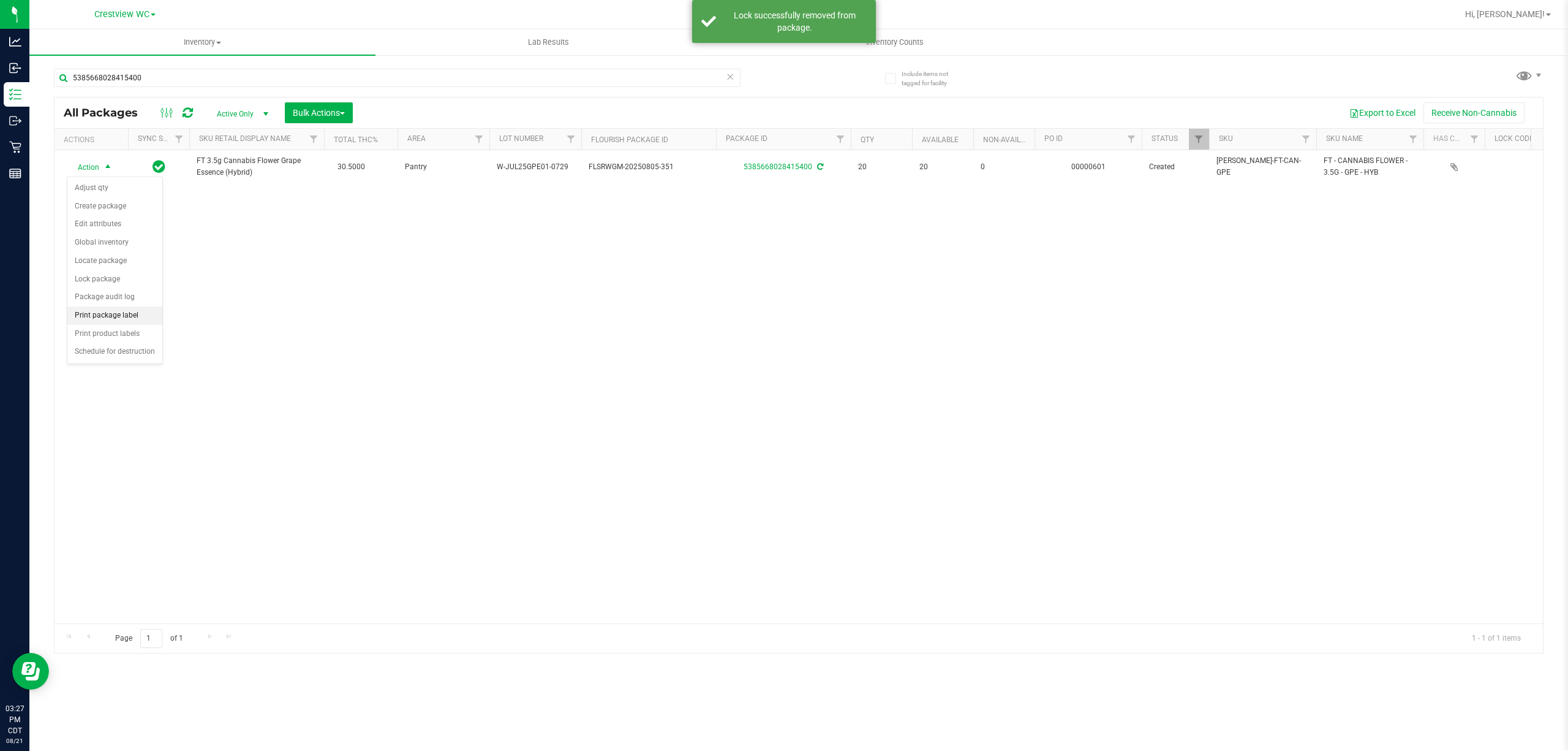
click at [141, 323] on li "Print package label" at bounding box center [115, 316] width 95 height 18
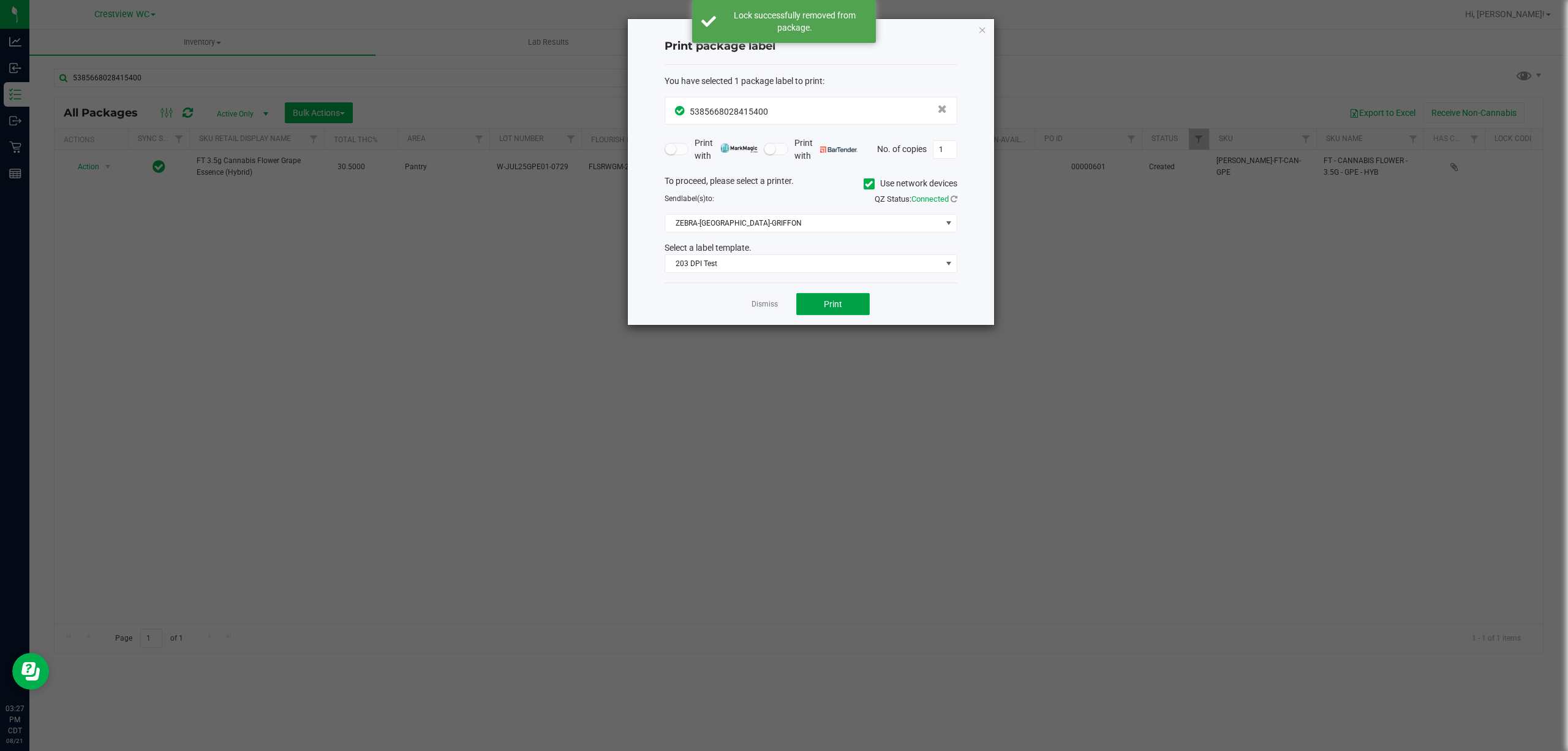
click at [843, 304] on button "Print" at bounding box center [833, 303] width 74 height 22
click at [981, 28] on icon "button" at bounding box center [982, 29] width 8 height 15
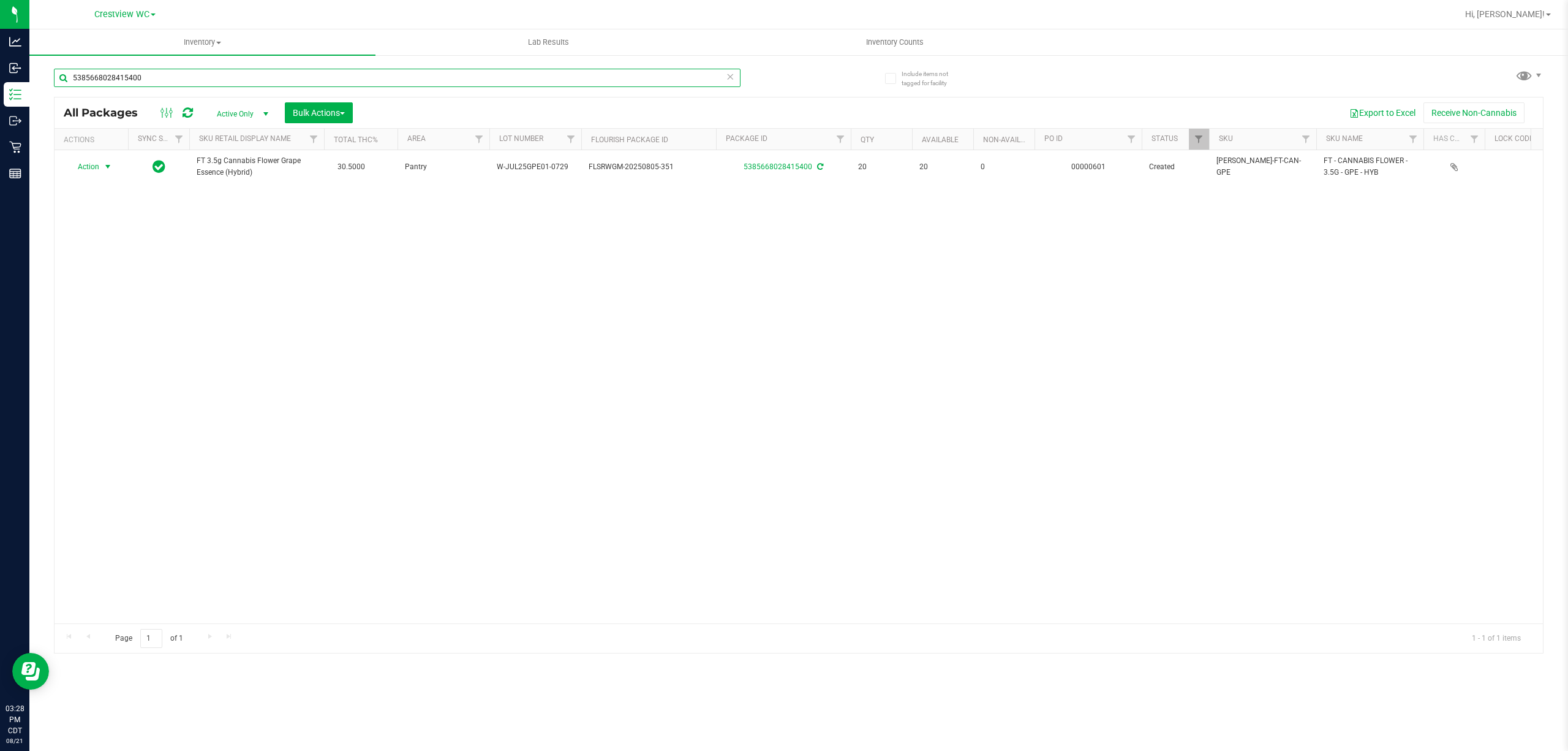
click at [429, 78] on input "5385668028415400" at bounding box center [397, 78] width 687 height 18
type input "5"
type input "8914865115623225"
